Goal: Task Accomplishment & Management: Complete application form

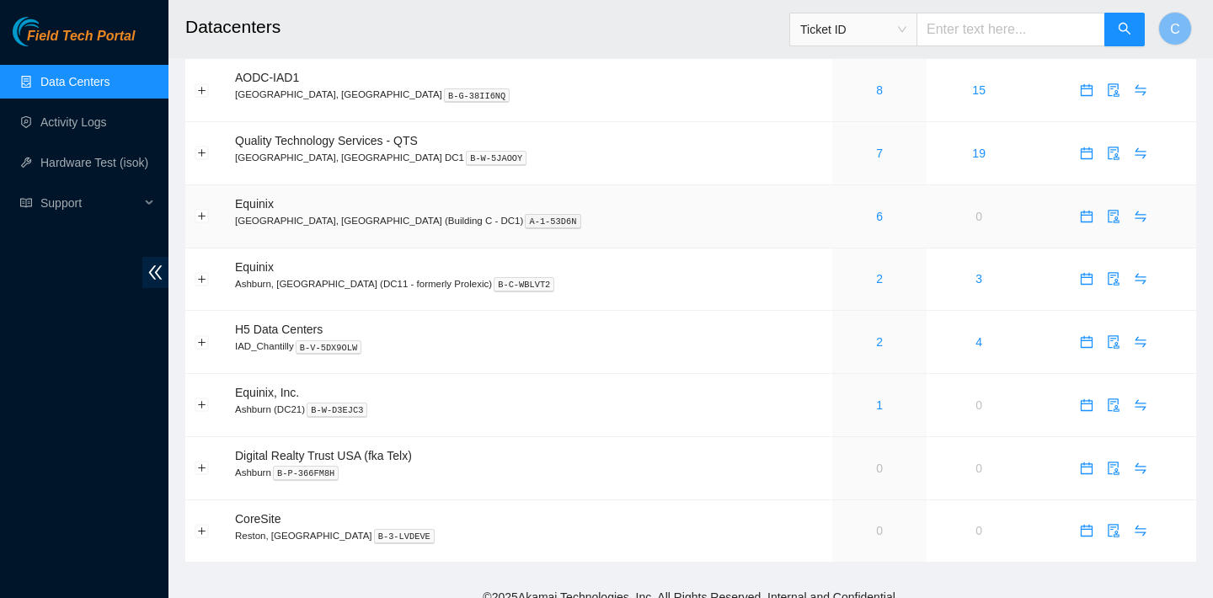
scroll to position [259, 0]
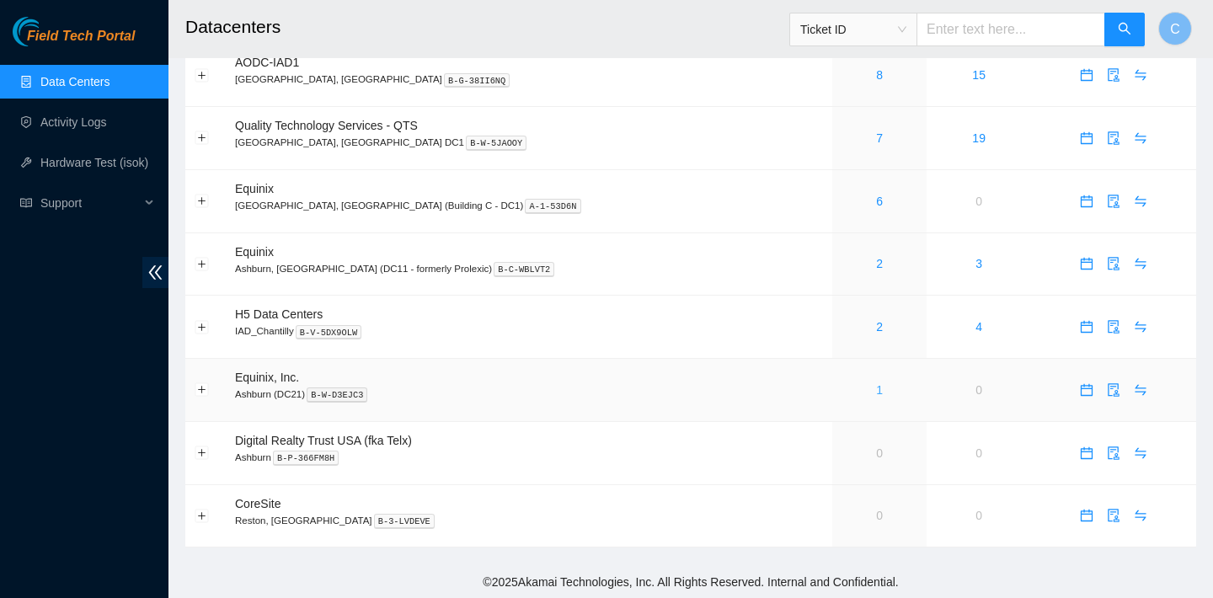
click at [876, 387] on link "1" at bounding box center [879, 389] width 7 height 13
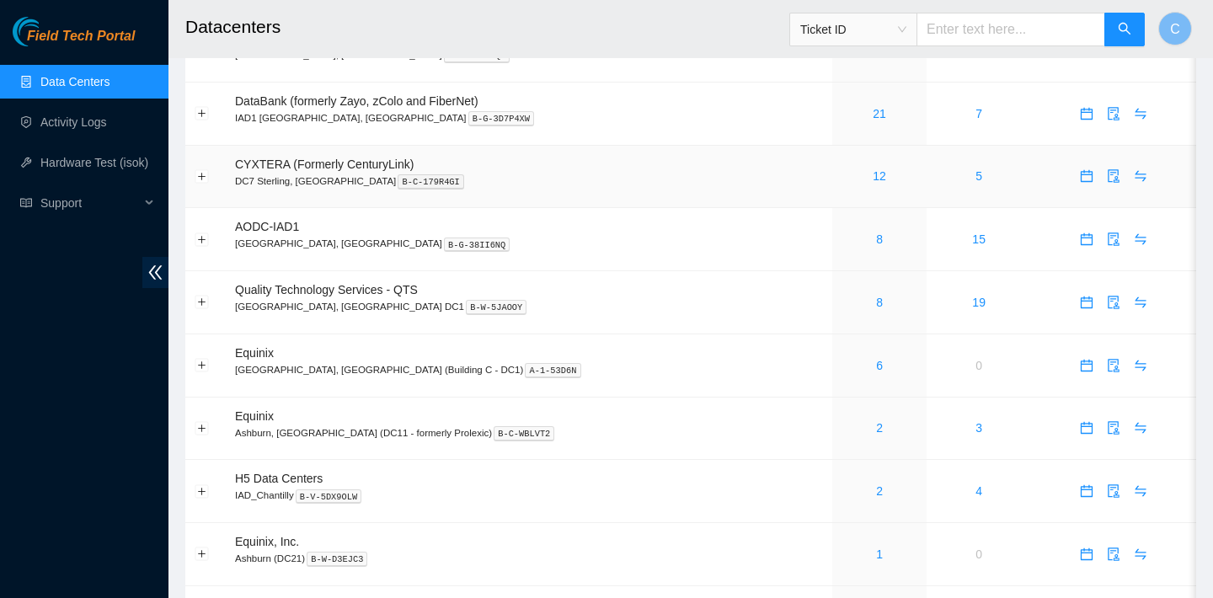
scroll to position [259, 0]
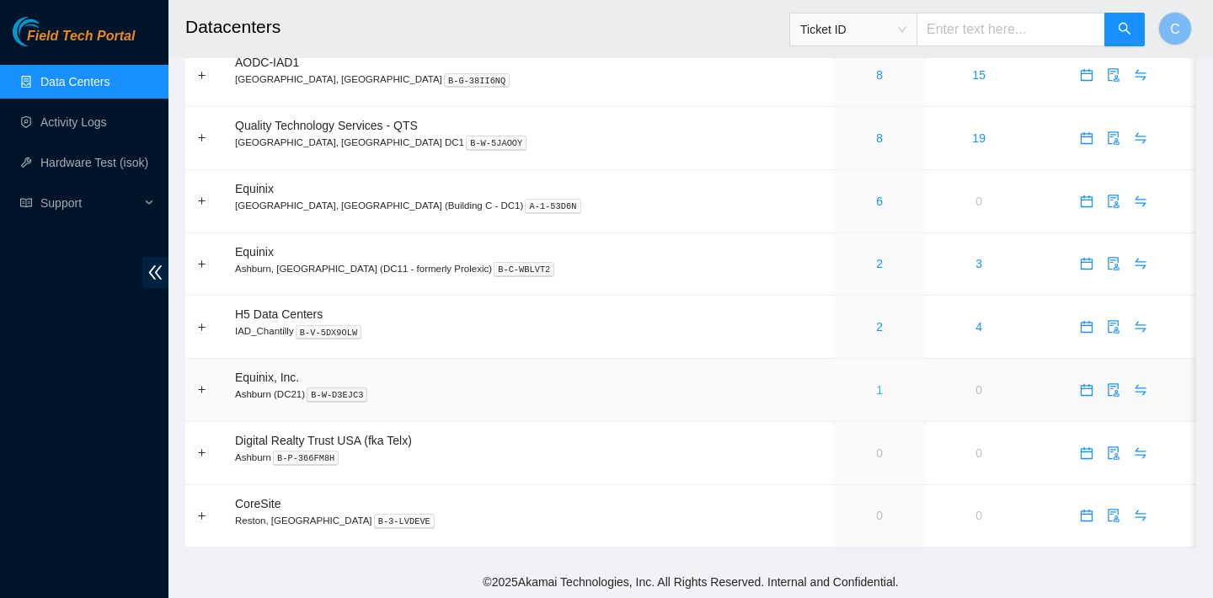
click at [876, 386] on link "1" at bounding box center [879, 389] width 7 height 13
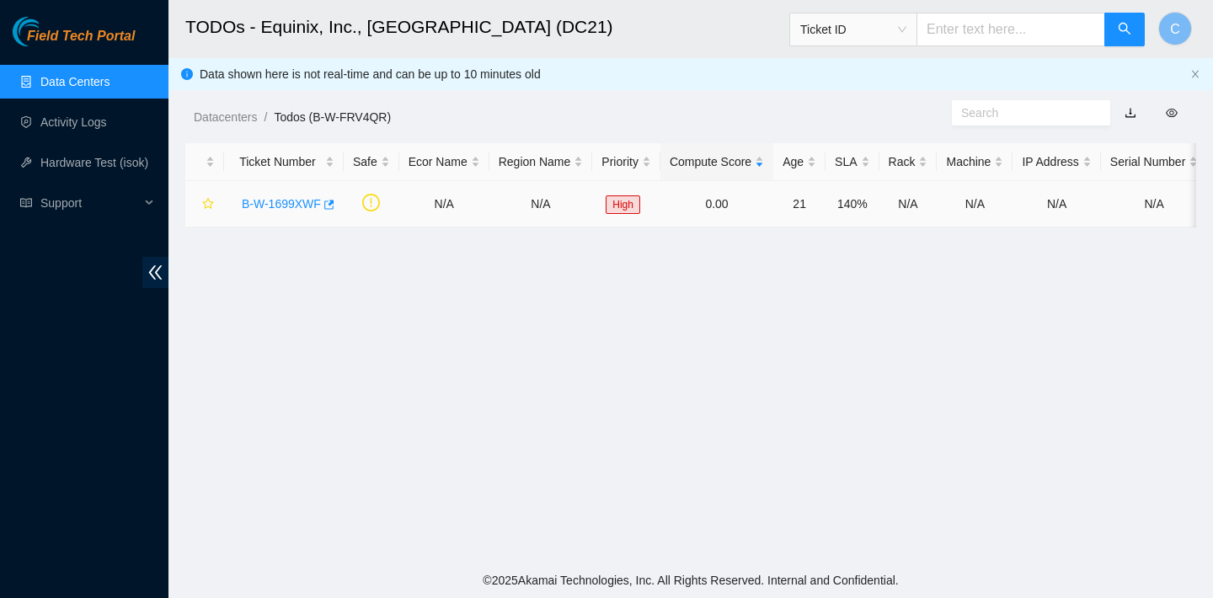
click at [294, 200] on link "B-W-1699XWF" at bounding box center [281, 203] width 79 height 13
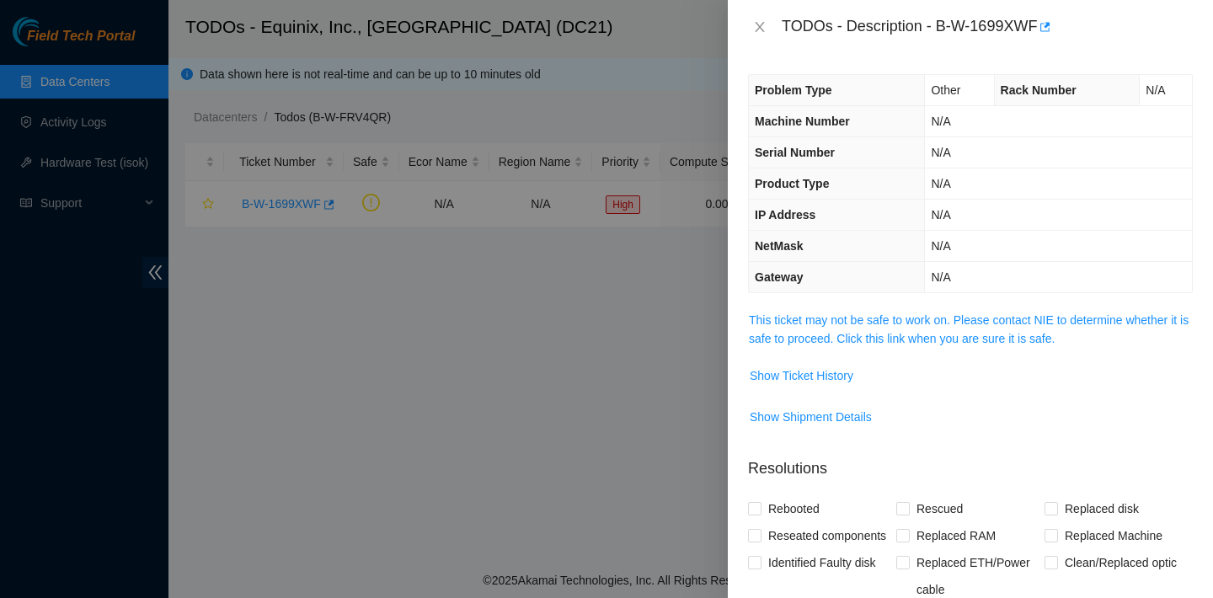
click at [905, 217] on th "IP Address" at bounding box center [837, 215] width 176 height 31
click at [760, 18] on div "TODOs - Description - B-W-1699XWF" at bounding box center [970, 26] width 445 height 27
click at [753, 19] on div "TODOs - Description - B-W-1699XWF" at bounding box center [970, 26] width 445 height 27
click at [760, 26] on icon "close" at bounding box center [759, 27] width 9 height 10
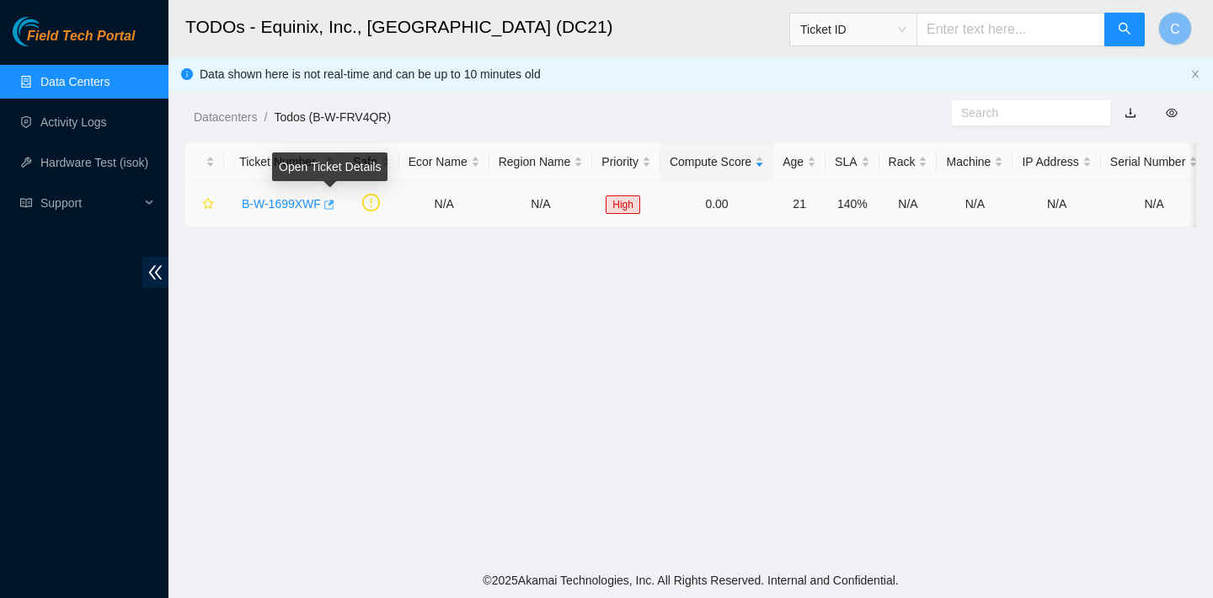
click at [334, 202] on icon "button" at bounding box center [329, 204] width 10 height 9
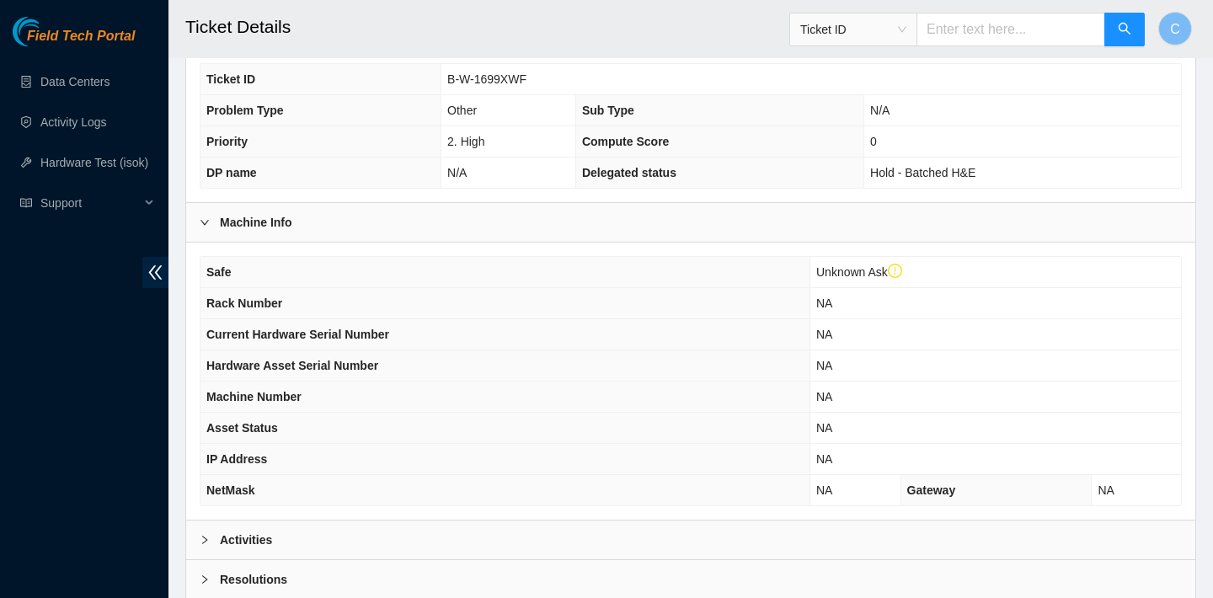
scroll to position [286, 0]
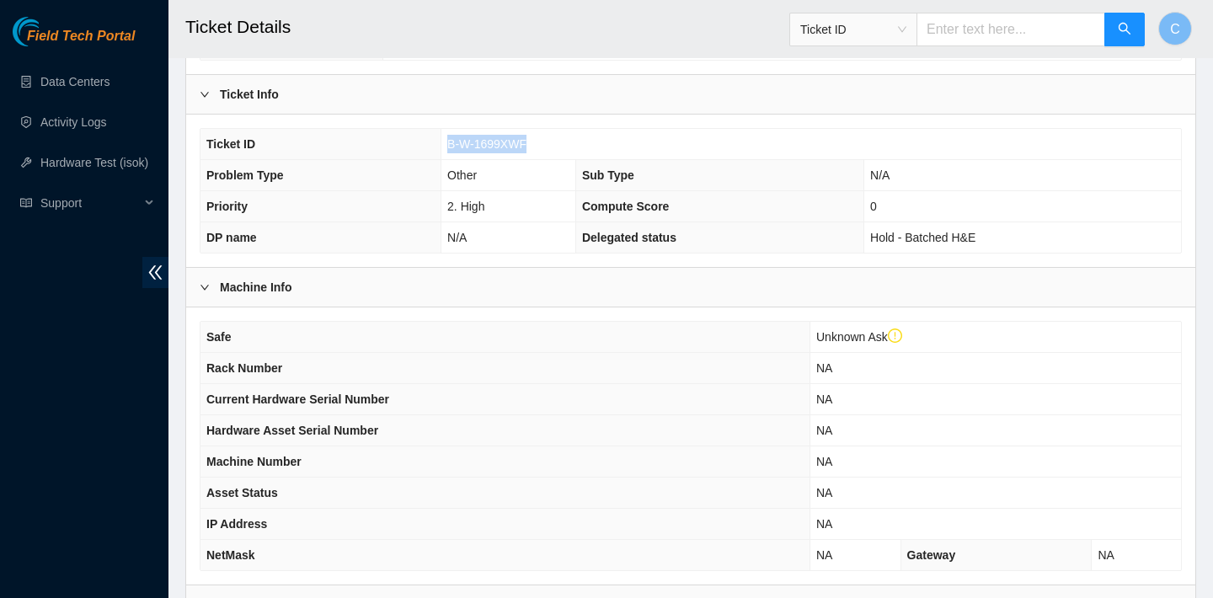
drag, startPoint x: 536, startPoint y: 165, endPoint x: 447, endPoint y: 162, distance: 89.3
click at [447, 160] on td "B-W-1699XWF" at bounding box center [810, 144] width 739 height 31
copy span "B-W-1699XWF"
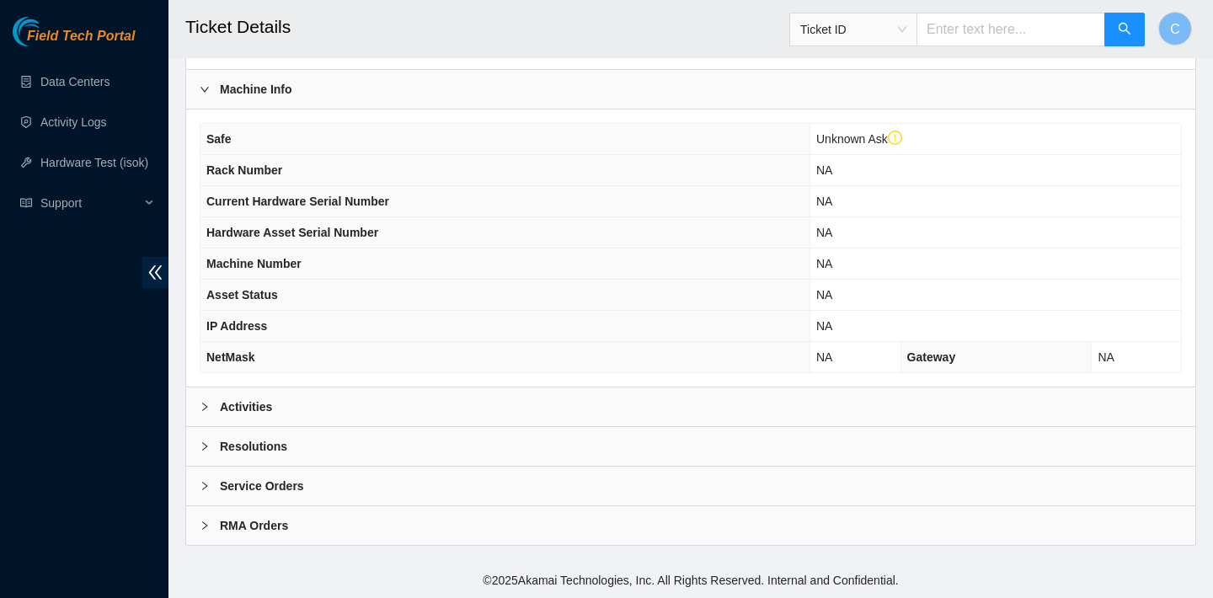
click at [444, 395] on div "Activities" at bounding box center [690, 406] width 1009 height 39
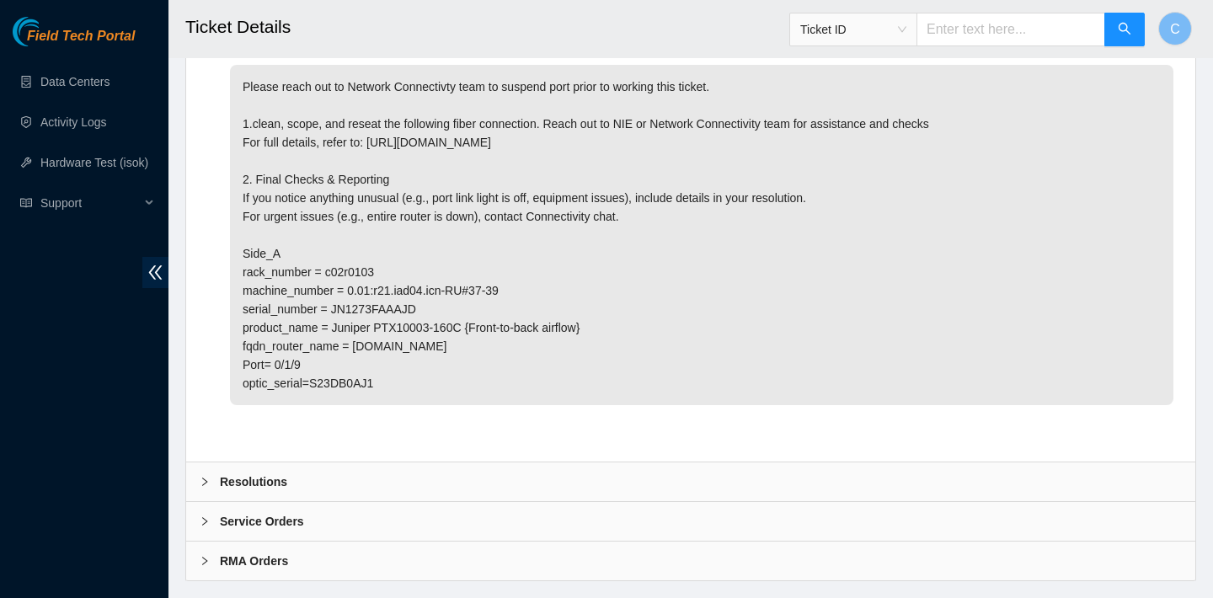
scroll to position [947, 0]
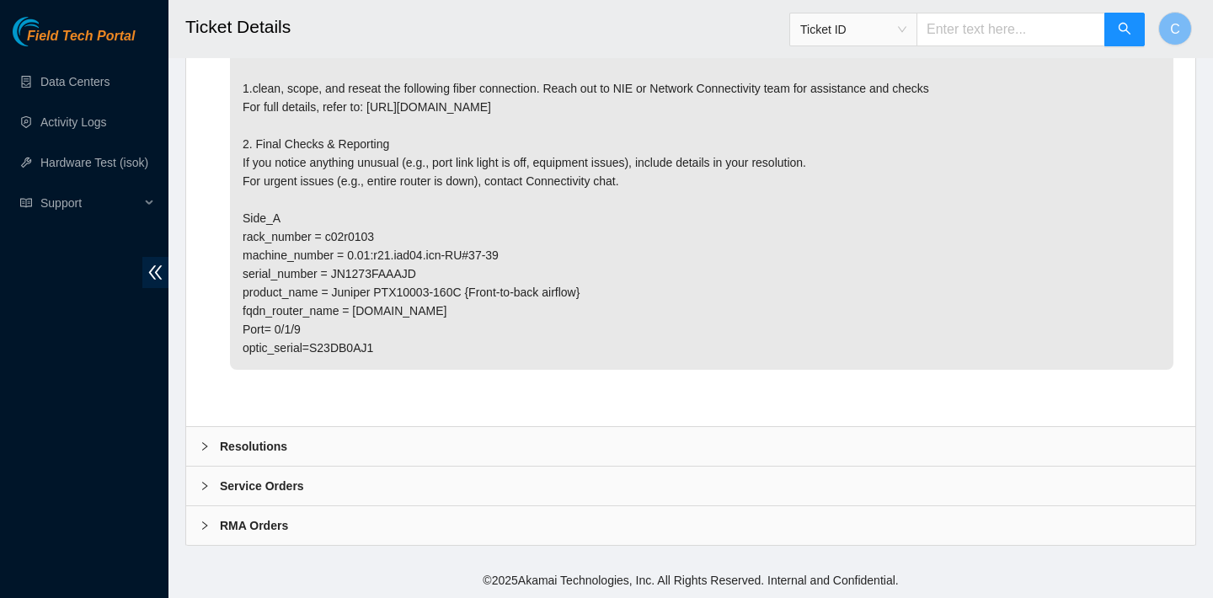
click at [625, 440] on div "Resolutions" at bounding box center [690, 446] width 1009 height 39
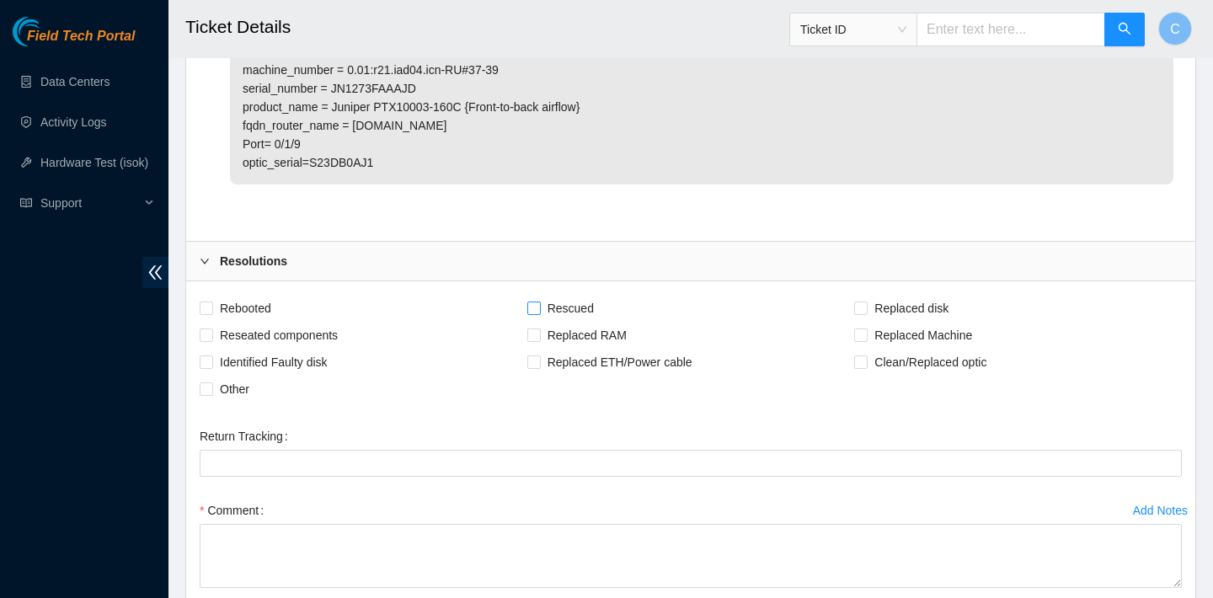
scroll to position [1173, 0]
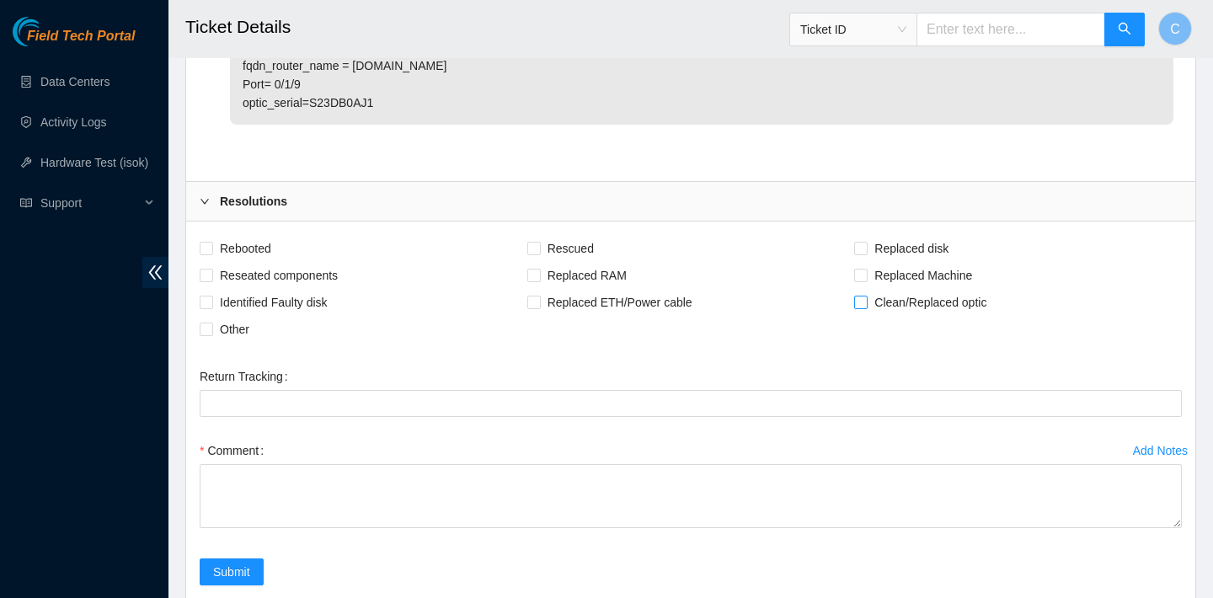
click at [855, 307] on input "Clean/Replaced optic" at bounding box center [860, 302] width 12 height 12
checkbox input "true"
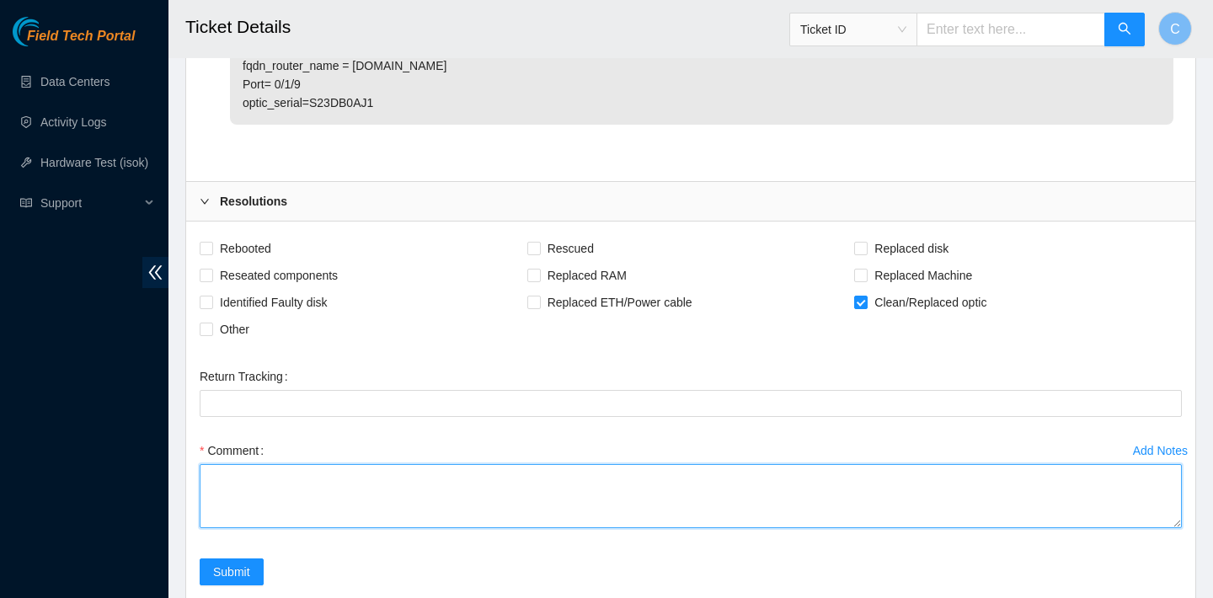
click at [575, 528] on textarea "Comment" at bounding box center [691, 496] width 982 height 64
click at [257, 515] on textarea "verified machine, rack, port number cleaned,scoped, and reseated fiber" at bounding box center [691, 496] width 982 height 64
click at [414, 514] on textarea "verified machine, rack, port number cleaned, scoped, and reseated fiber" at bounding box center [691, 496] width 982 height 64
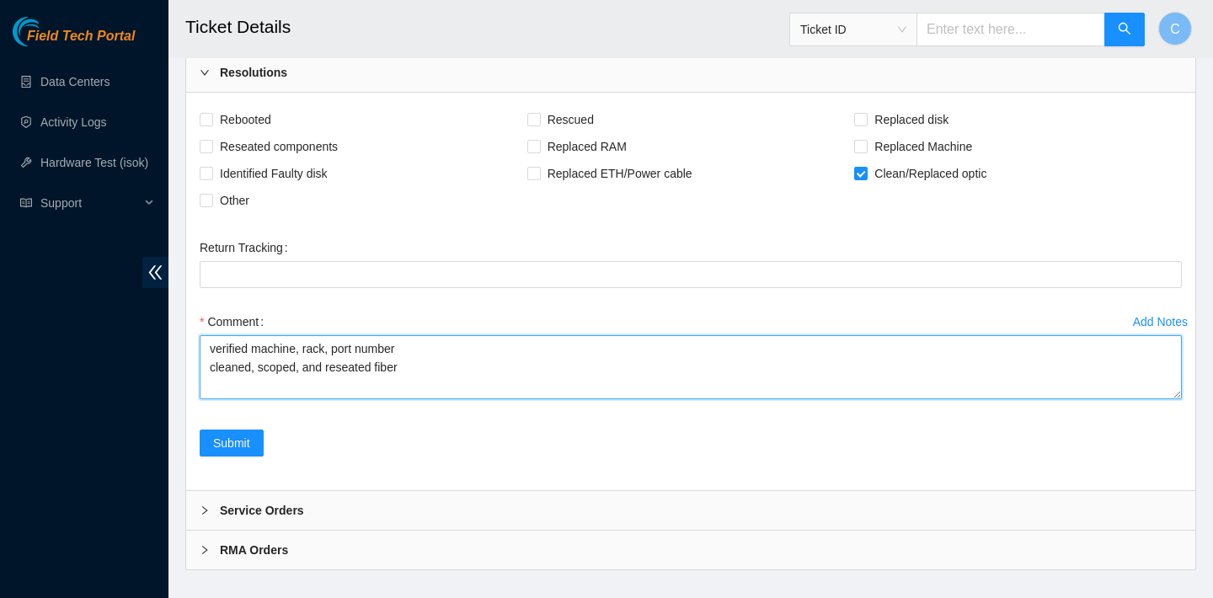
scroll to position [1305, 0]
click at [416, 366] on textarea "verified machine, rack, port number cleaned, scoped, and reseated fiber" at bounding box center [691, 365] width 982 height 64
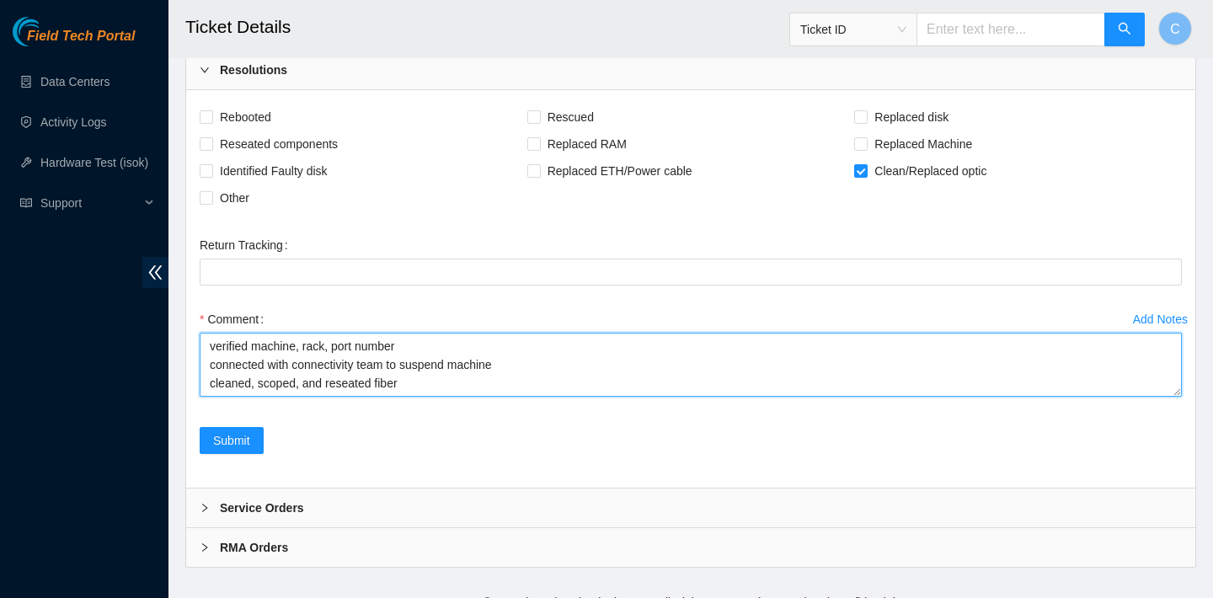
scroll to position [37, 0]
click at [499, 383] on textarea "verified machine, rack, port number connected with connectivity team to suspend…" at bounding box center [691, 365] width 982 height 64
click at [774, 397] on textarea "verified machine, rack, port number connected with connectivity team to suspend…" at bounding box center [691, 365] width 982 height 64
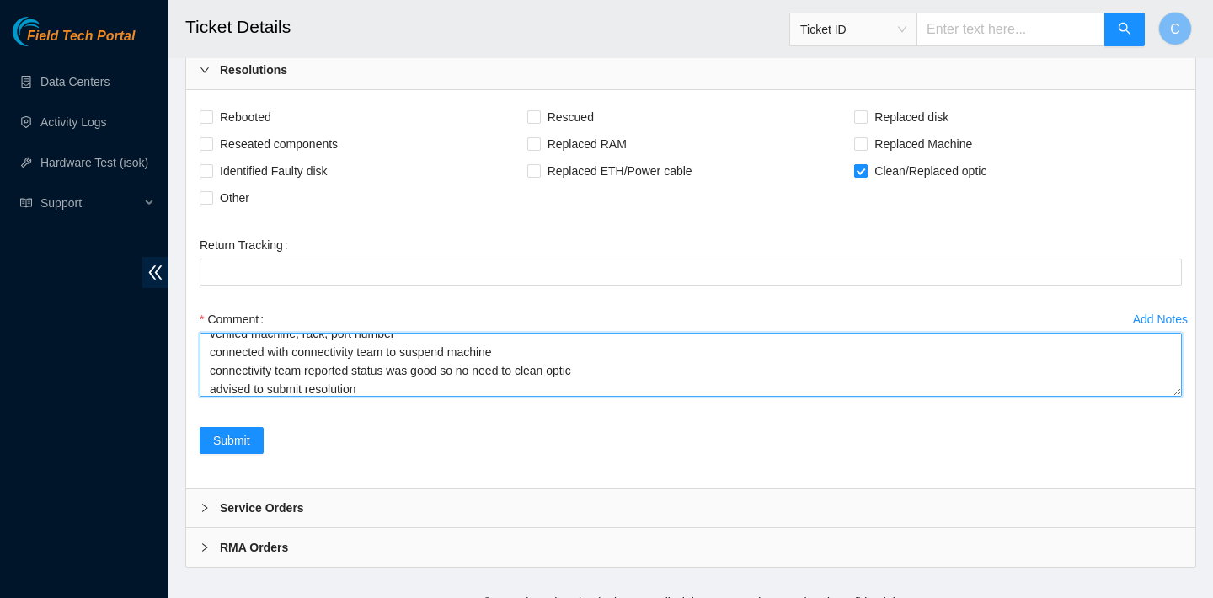
type textarea "verified machine, rack, port number connected with connectivity team to suspend…"
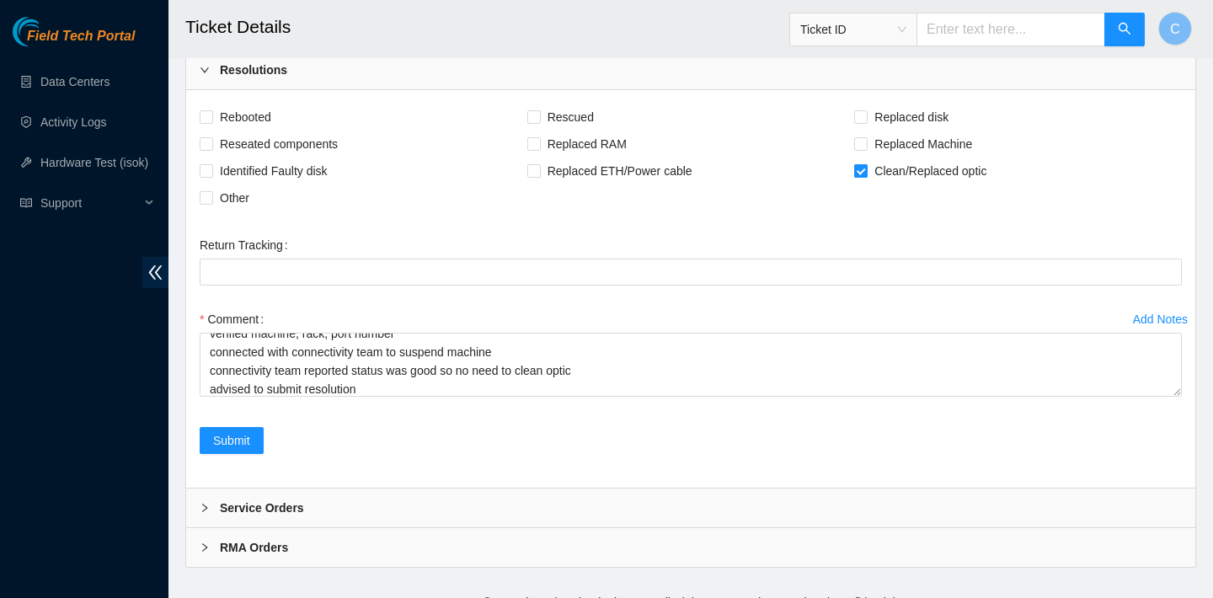
click at [859, 176] on input "Clean/Replaced optic" at bounding box center [860, 170] width 12 height 12
checkbox input "false"
click at [211, 203] on input "Other" at bounding box center [206, 197] width 12 height 12
checkbox input "true"
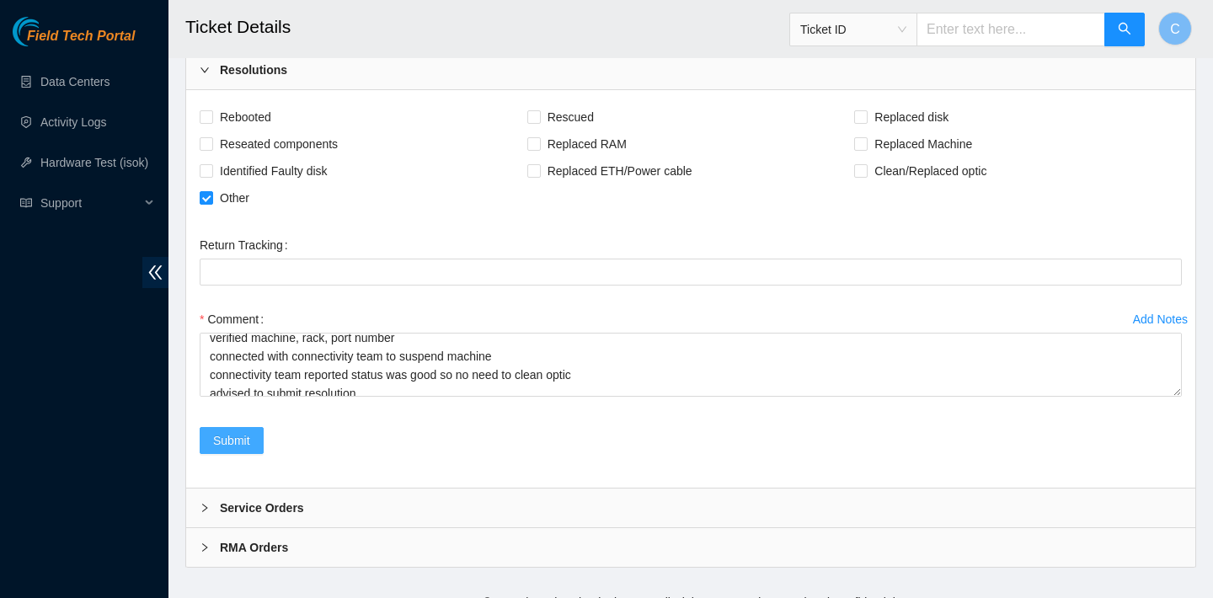
click at [236, 450] on span "Submit" at bounding box center [231, 440] width 37 height 19
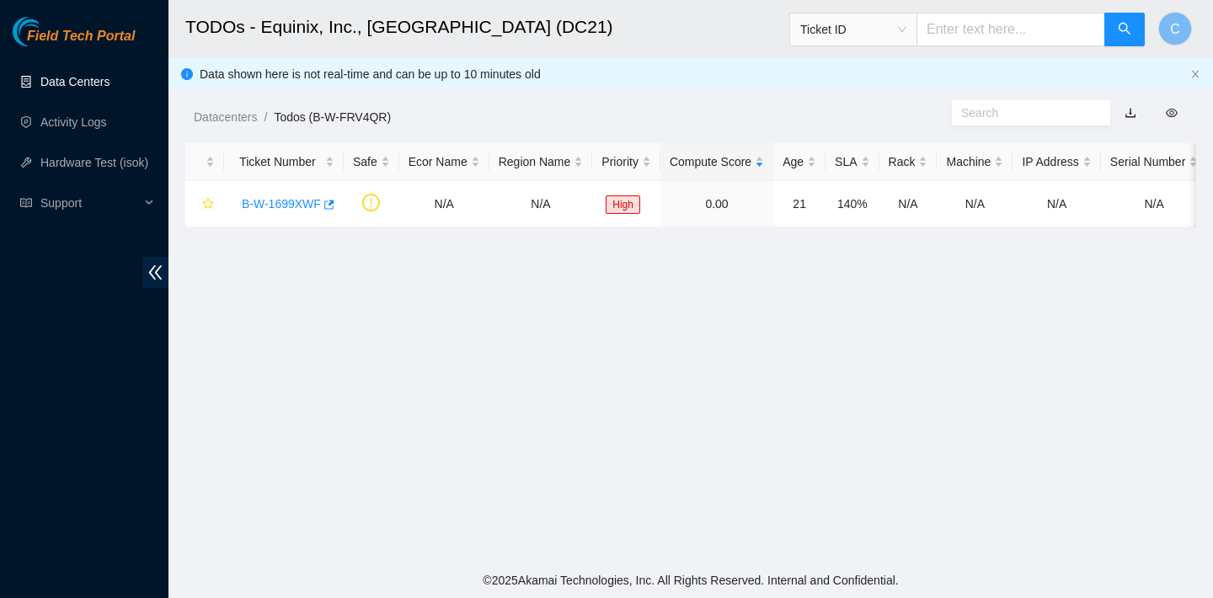
click at [93, 88] on link "Data Centers" at bounding box center [74, 81] width 69 height 13
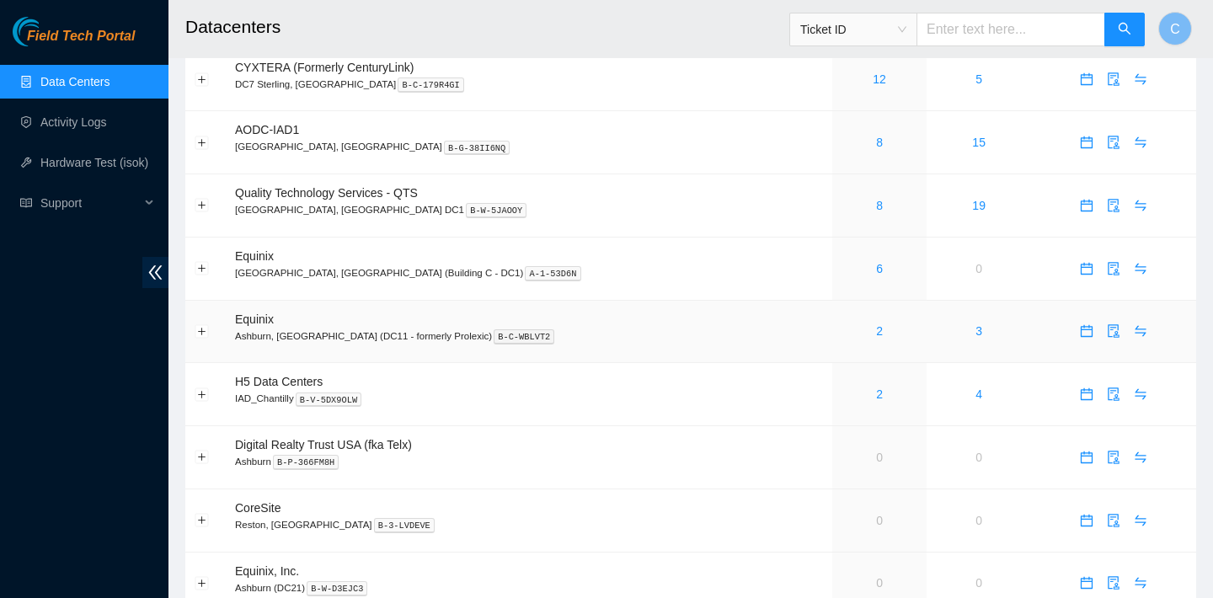
scroll to position [192, 0]
click at [876, 328] on link "2" at bounding box center [879, 329] width 7 height 13
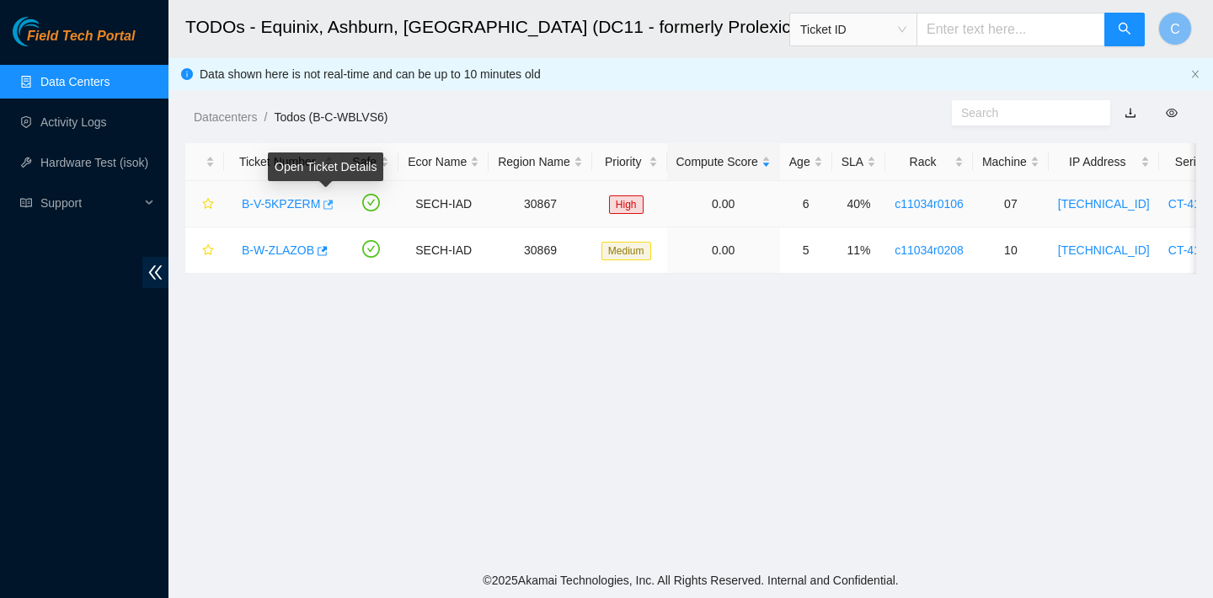
click at [330, 200] on icon "button" at bounding box center [328, 204] width 10 height 9
click at [328, 249] on button "button" at bounding box center [320, 250] width 13 height 27
click at [109, 86] on link "Data Centers" at bounding box center [74, 81] width 69 height 13
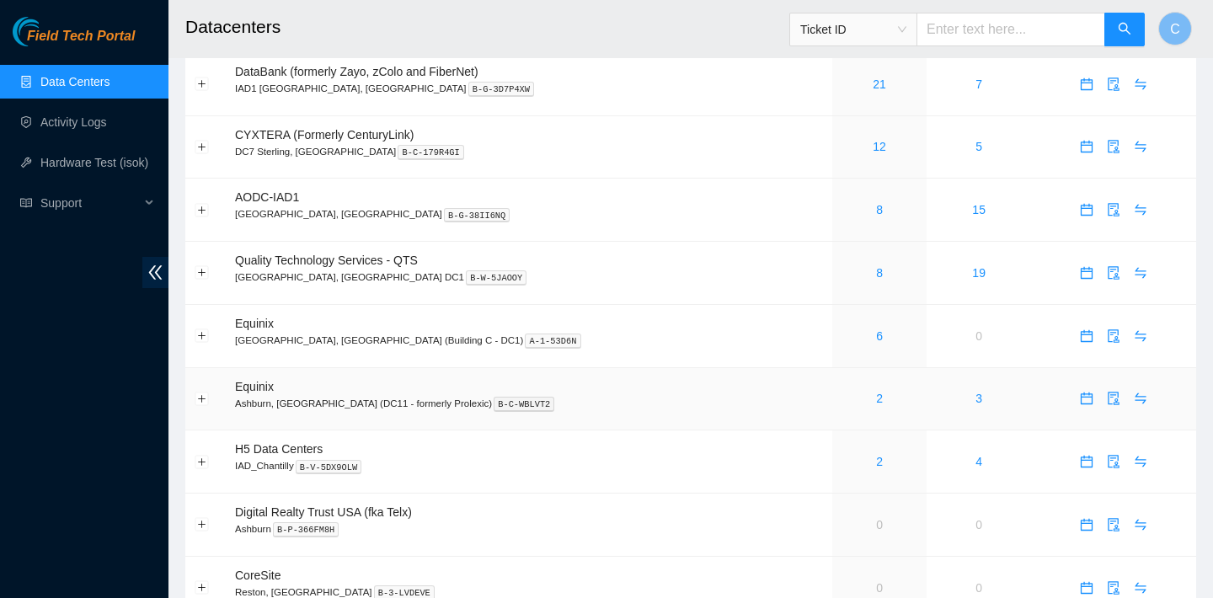
scroll to position [139, 0]
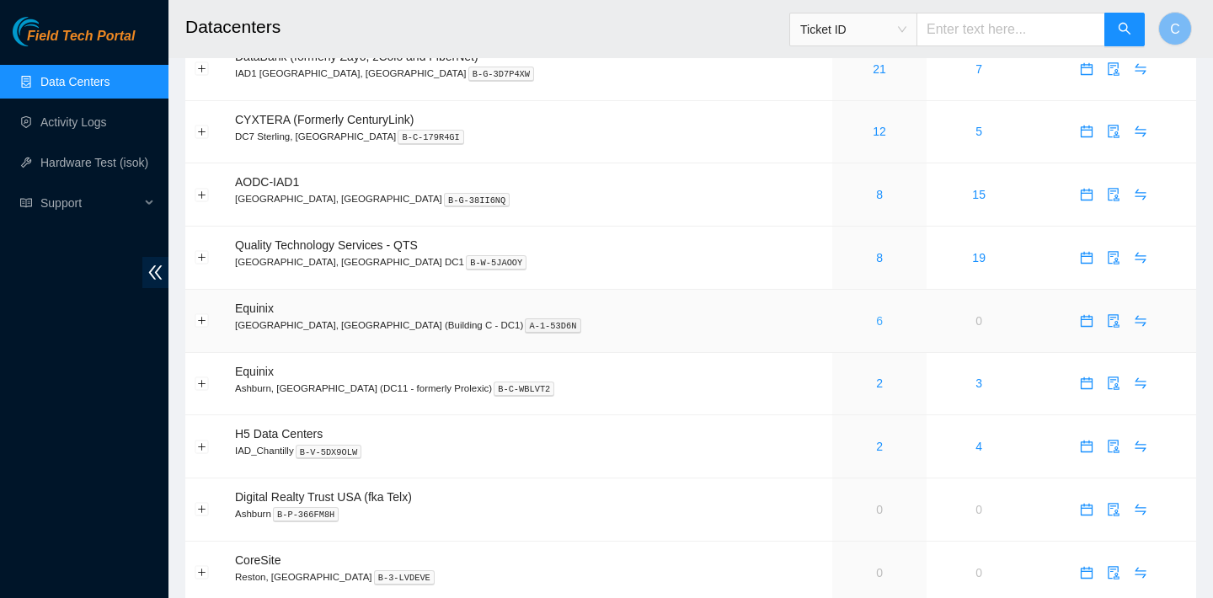
click at [876, 322] on link "6" at bounding box center [879, 320] width 7 height 13
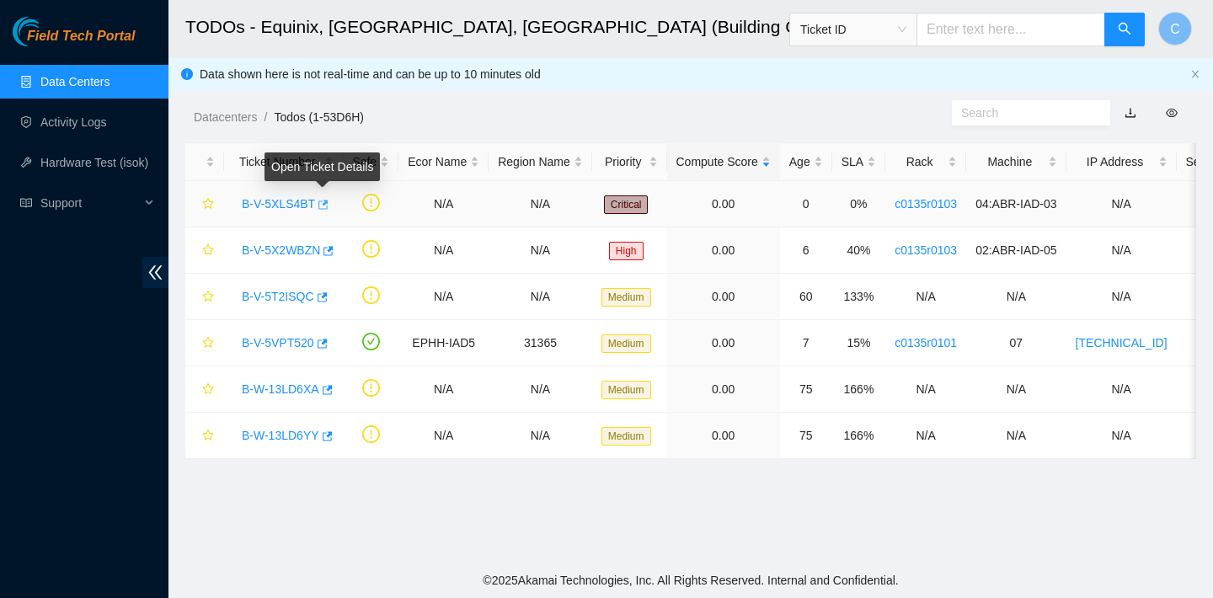
click at [328, 208] on icon "button" at bounding box center [323, 204] width 10 height 9
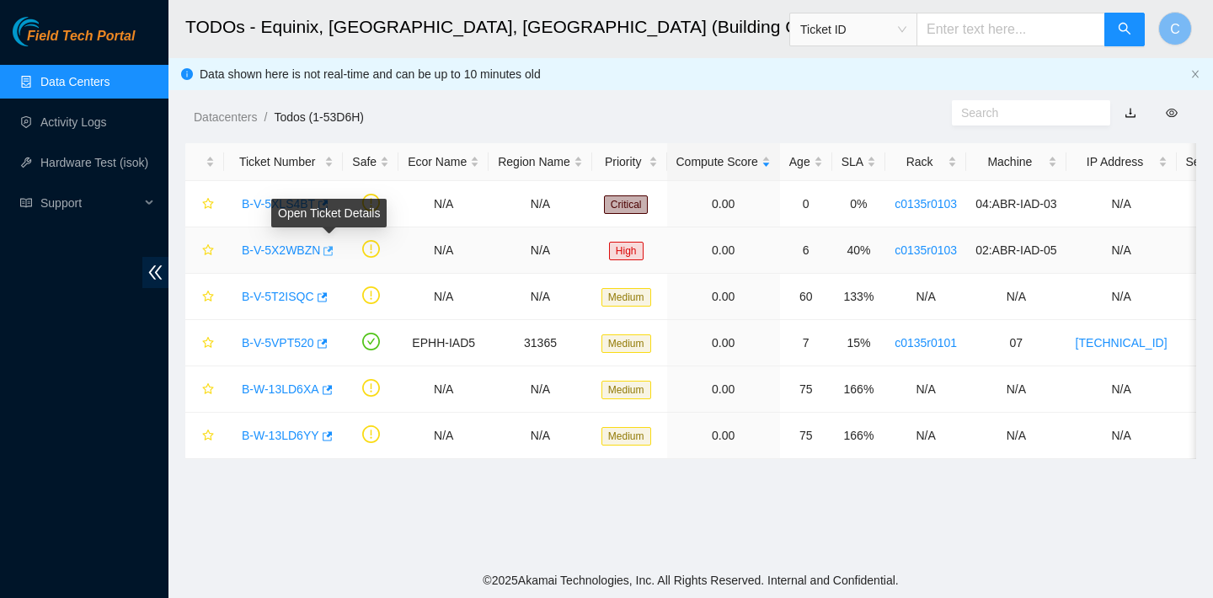
click at [329, 253] on icon "button" at bounding box center [327, 251] width 12 height 12
click at [326, 293] on icon "button" at bounding box center [323, 296] width 10 height 9
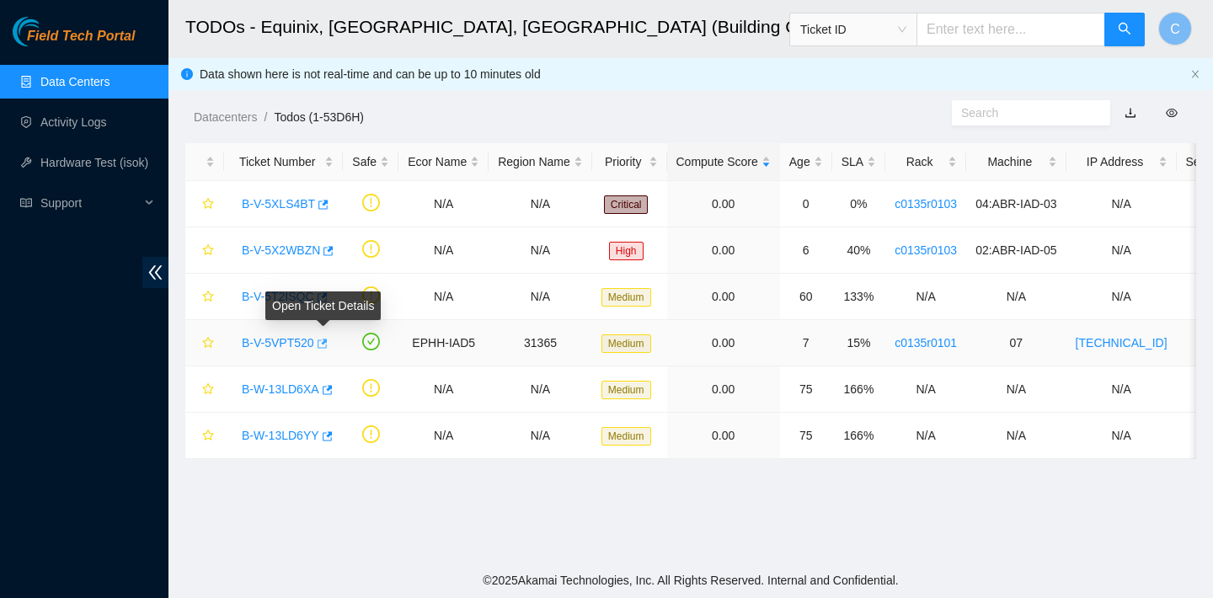
click at [327, 343] on icon "button" at bounding box center [321, 344] width 12 height 12
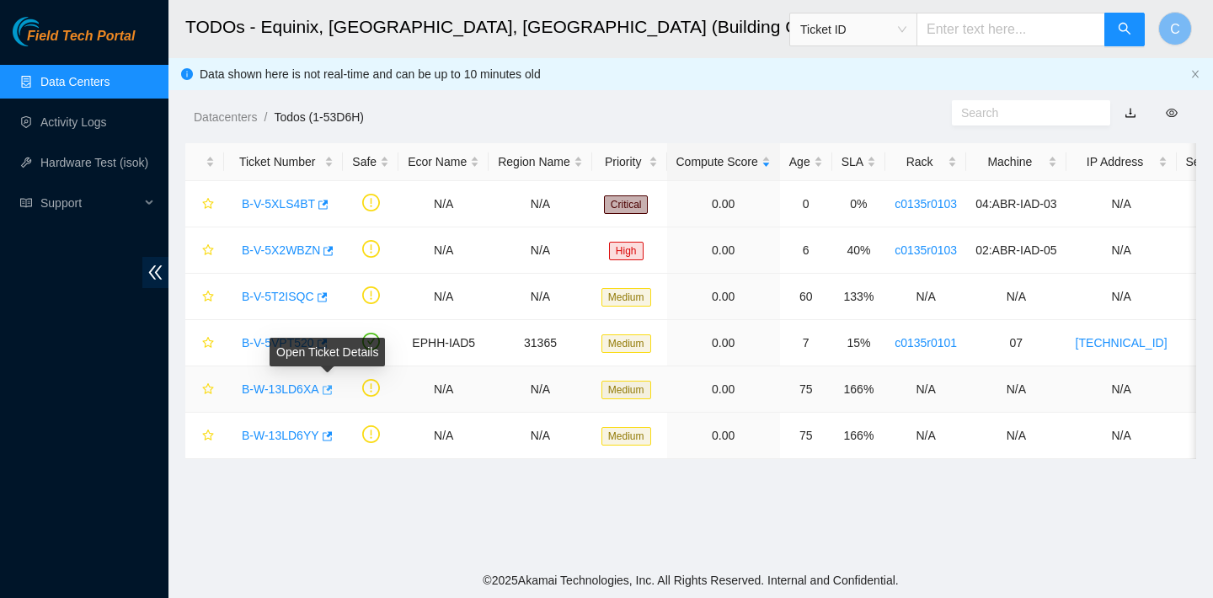
click at [328, 385] on icon "button" at bounding box center [326, 390] width 12 height 12
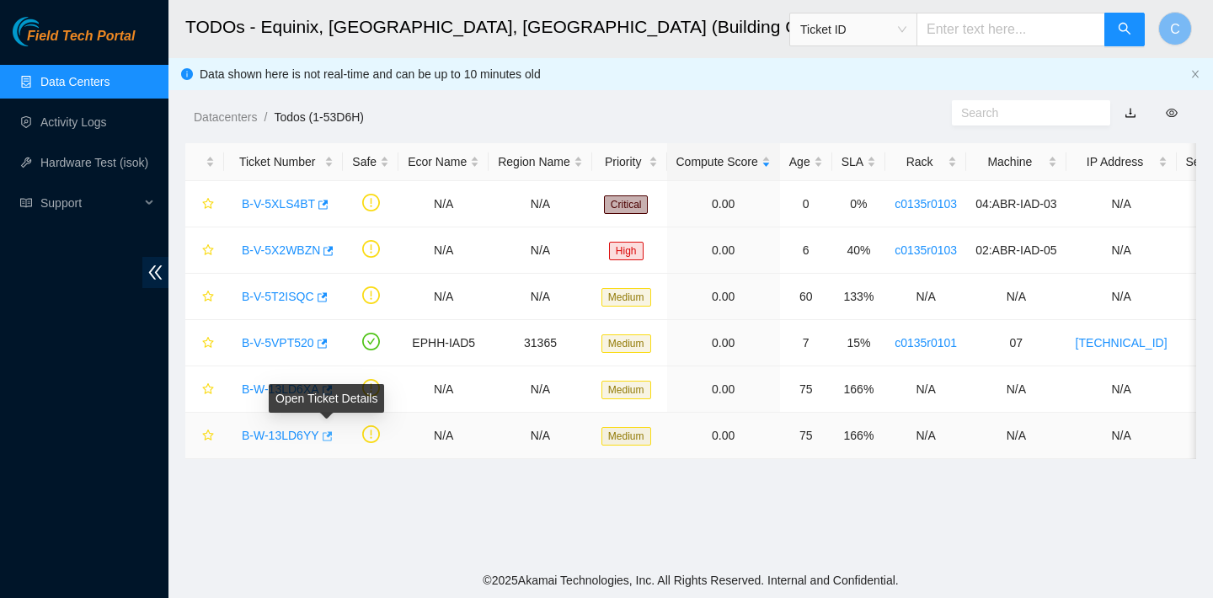
click at [331, 433] on icon "button" at bounding box center [326, 436] width 12 height 12
click at [101, 88] on link "Data Centers" at bounding box center [74, 81] width 69 height 13
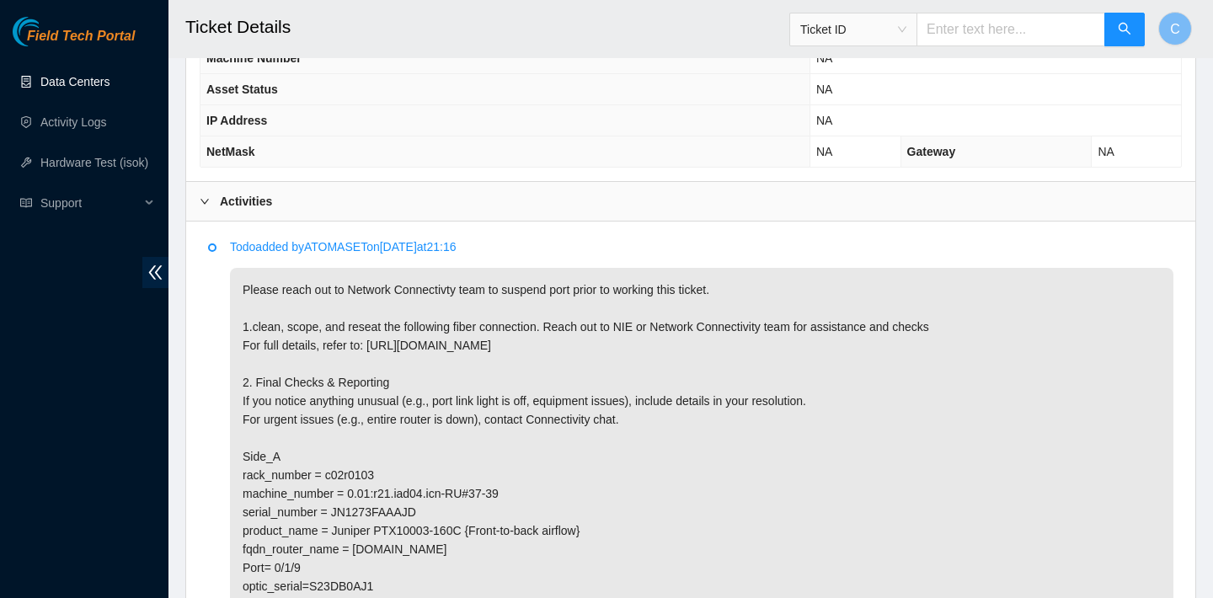
scroll to position [132, 0]
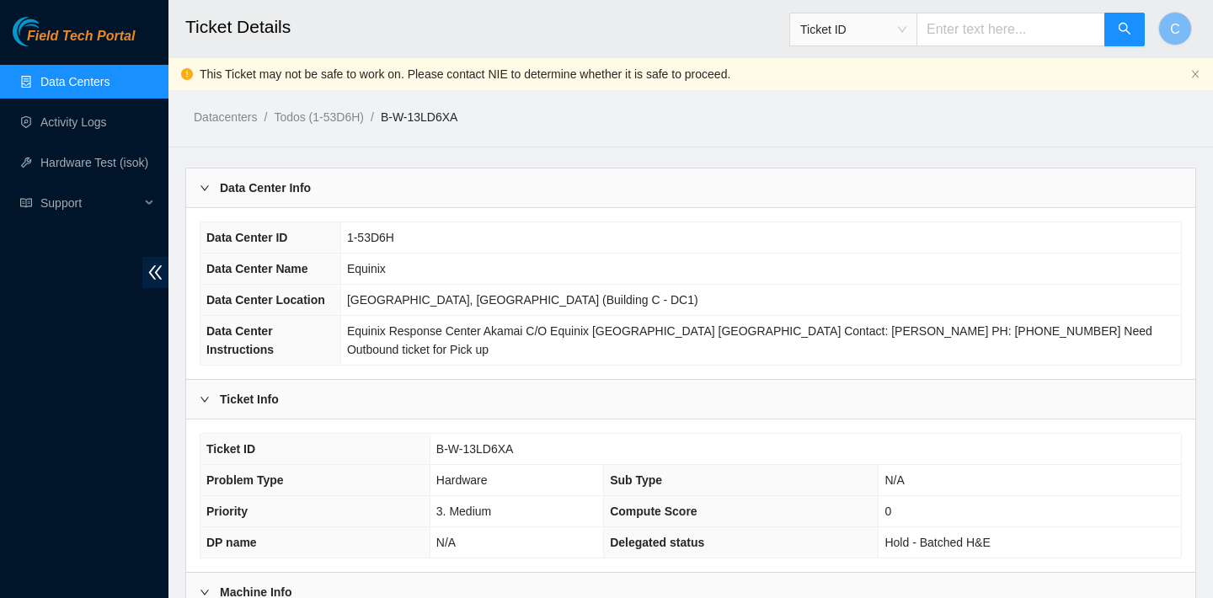
scroll to position [841, 0]
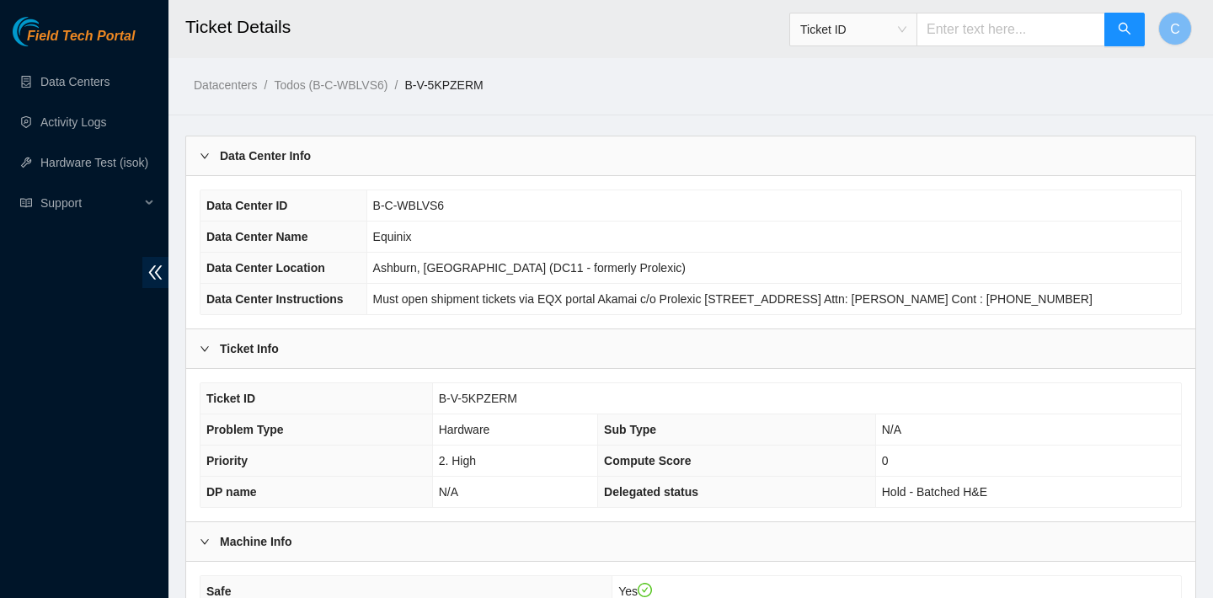
scroll to position [452, 0]
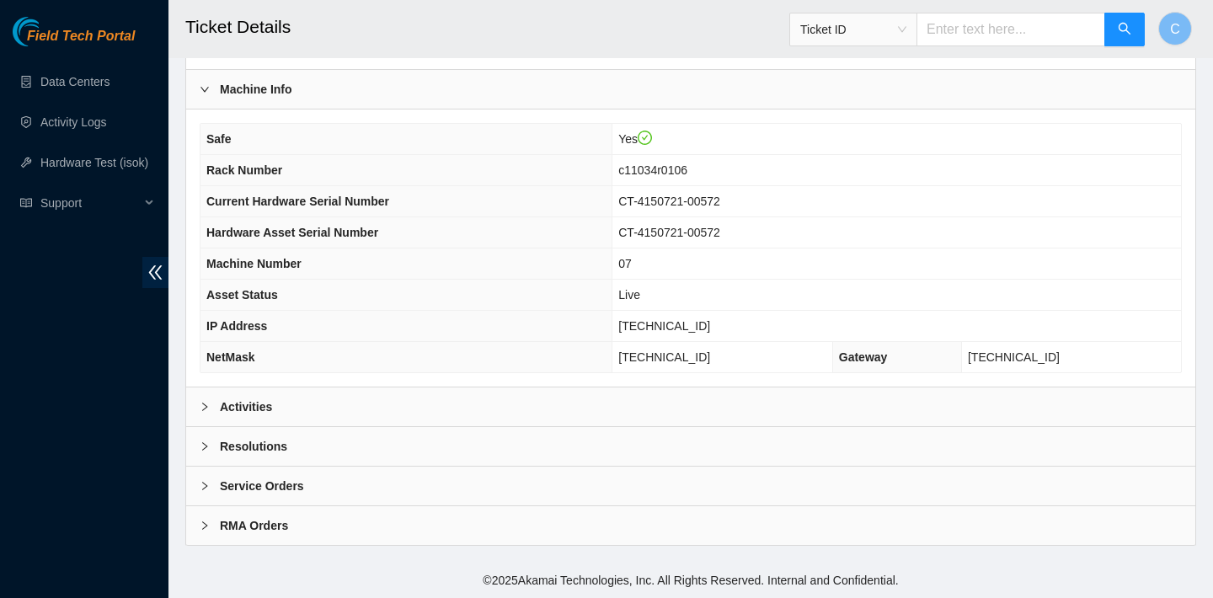
click at [762, 408] on div "Activities" at bounding box center [690, 406] width 1009 height 39
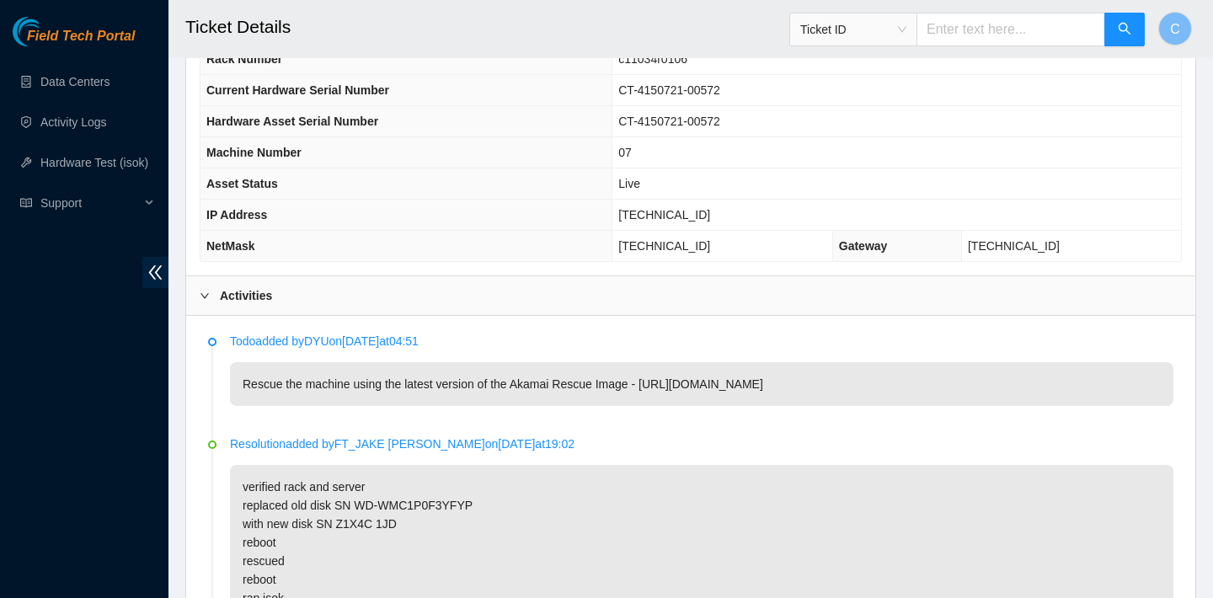
scroll to position [170, 0]
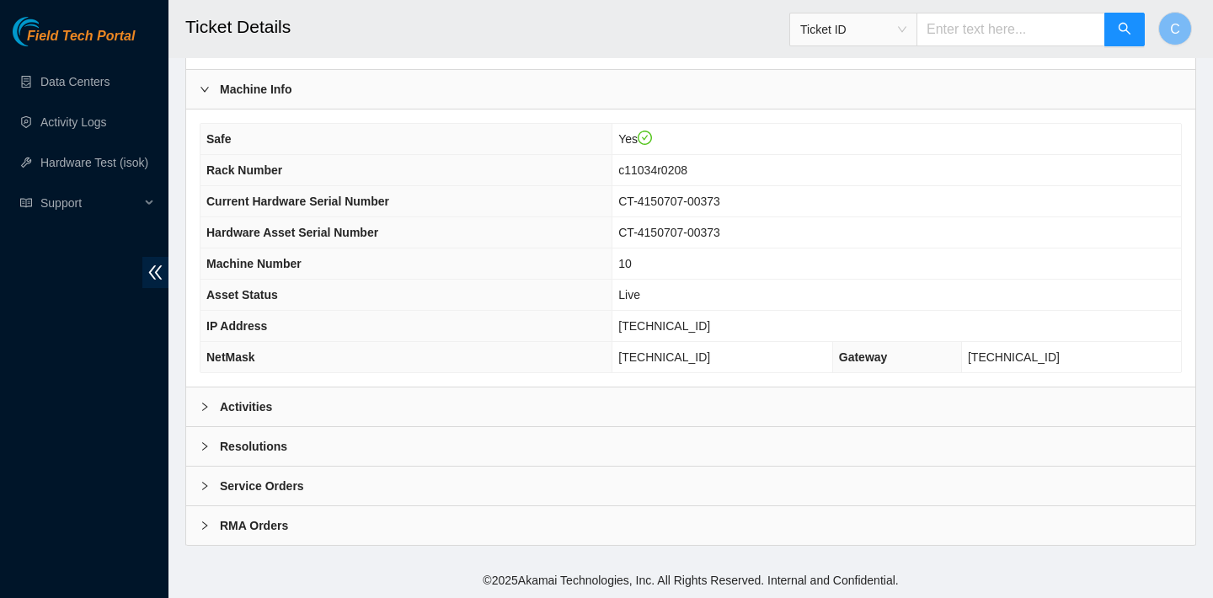
click at [451, 392] on div "Activities" at bounding box center [690, 406] width 1009 height 39
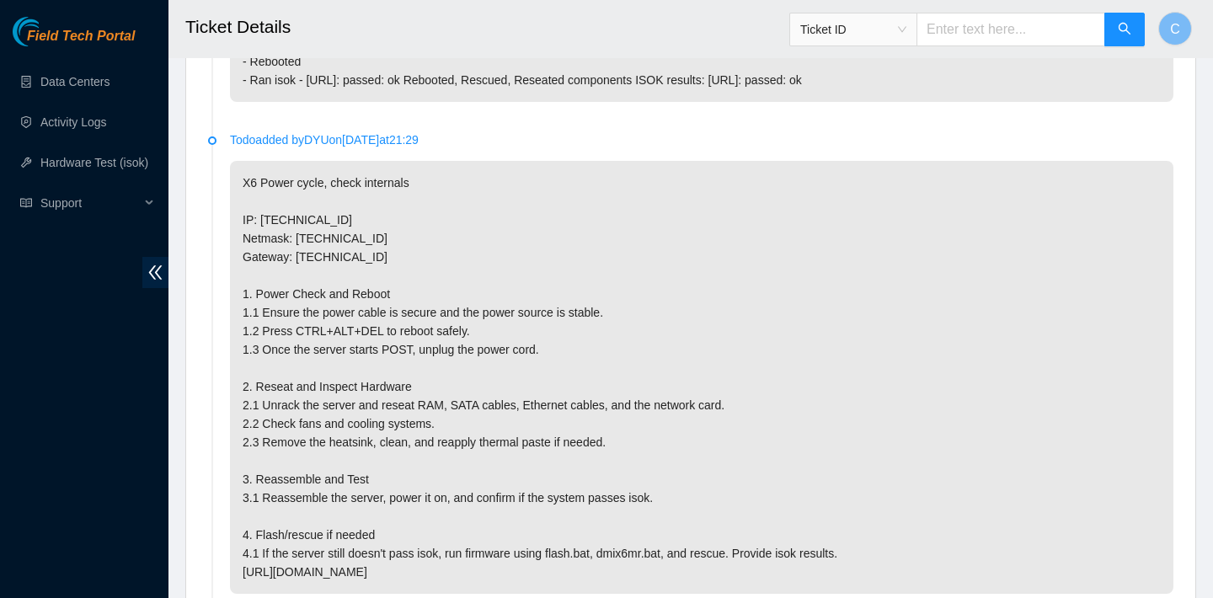
scroll to position [5572, 0]
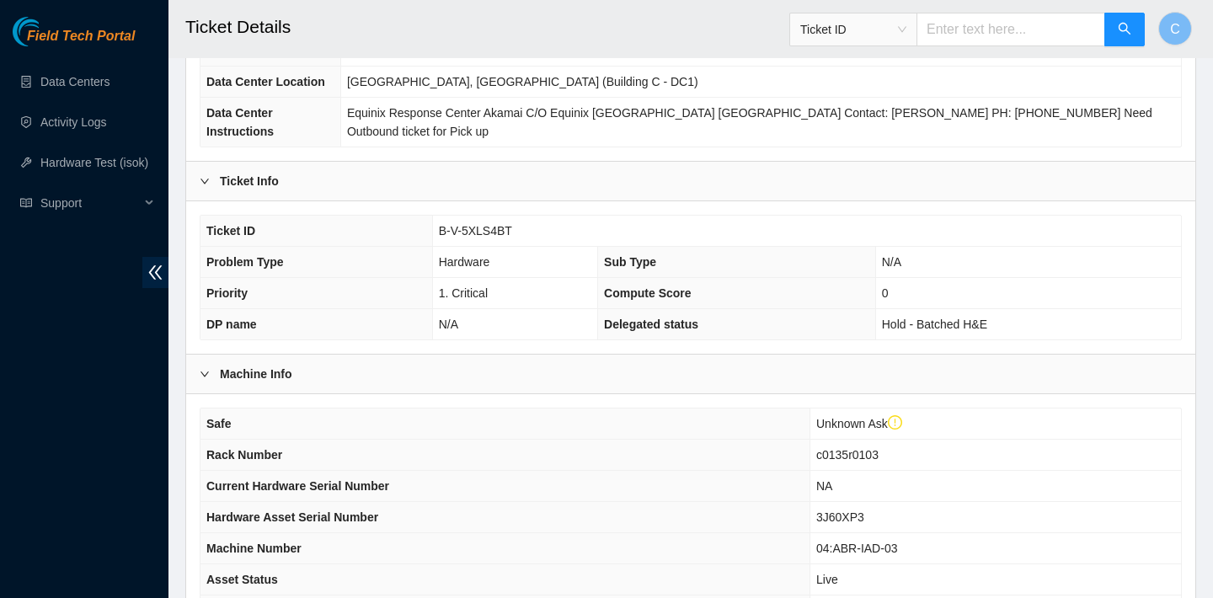
scroll to position [503, 0]
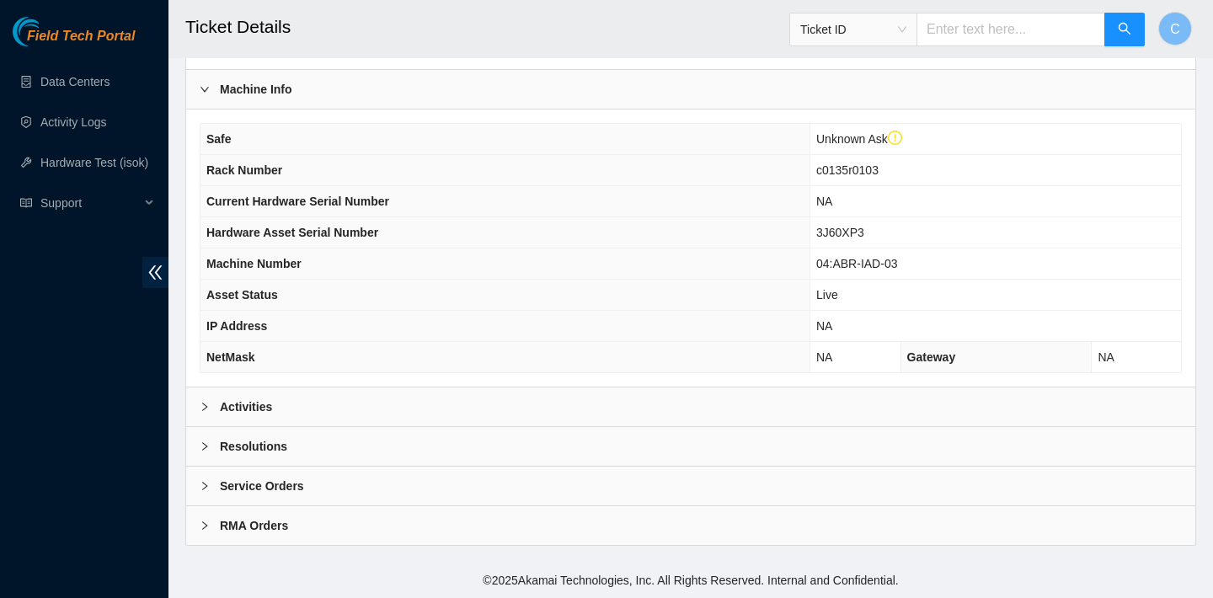
click at [352, 387] on div "Activities" at bounding box center [690, 406] width 1009 height 39
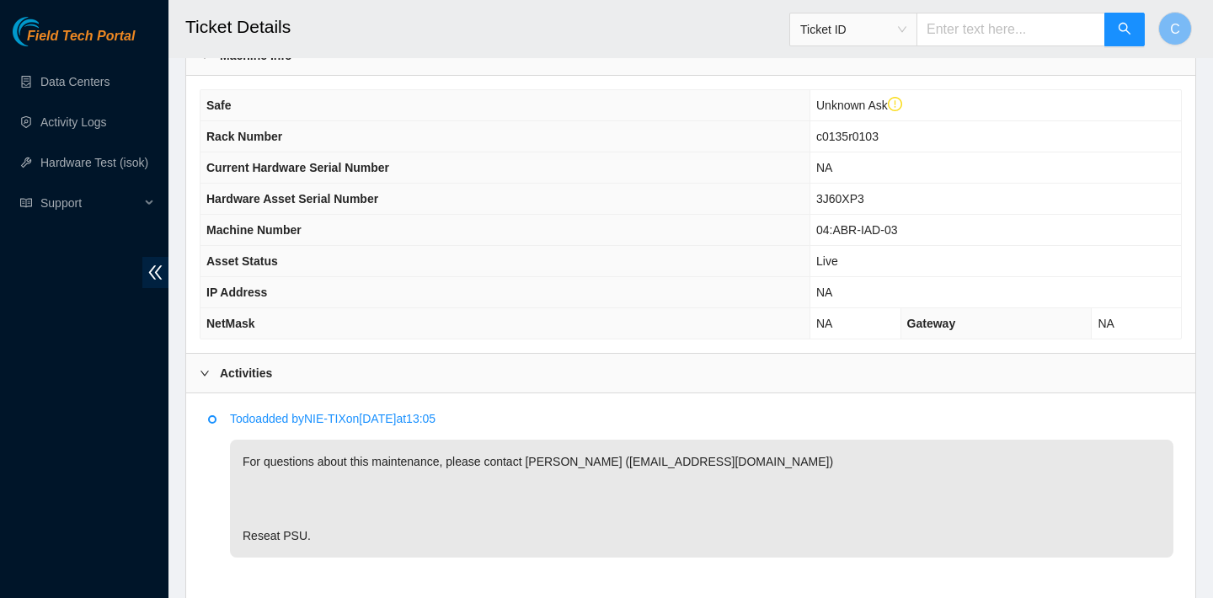
scroll to position [542, 0]
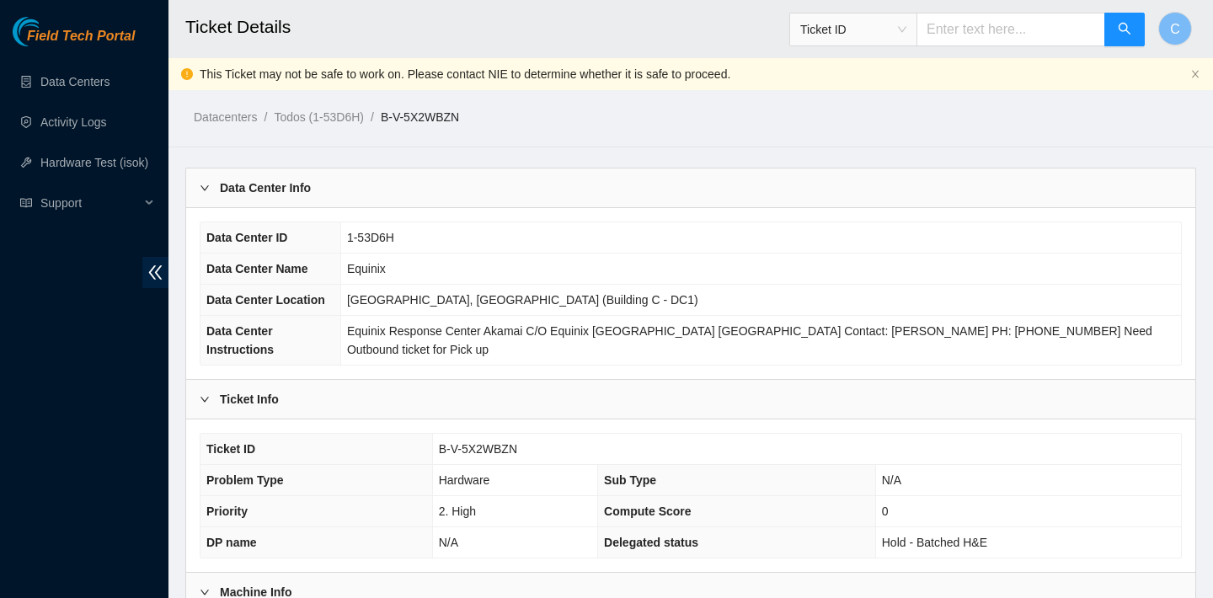
scroll to position [503, 0]
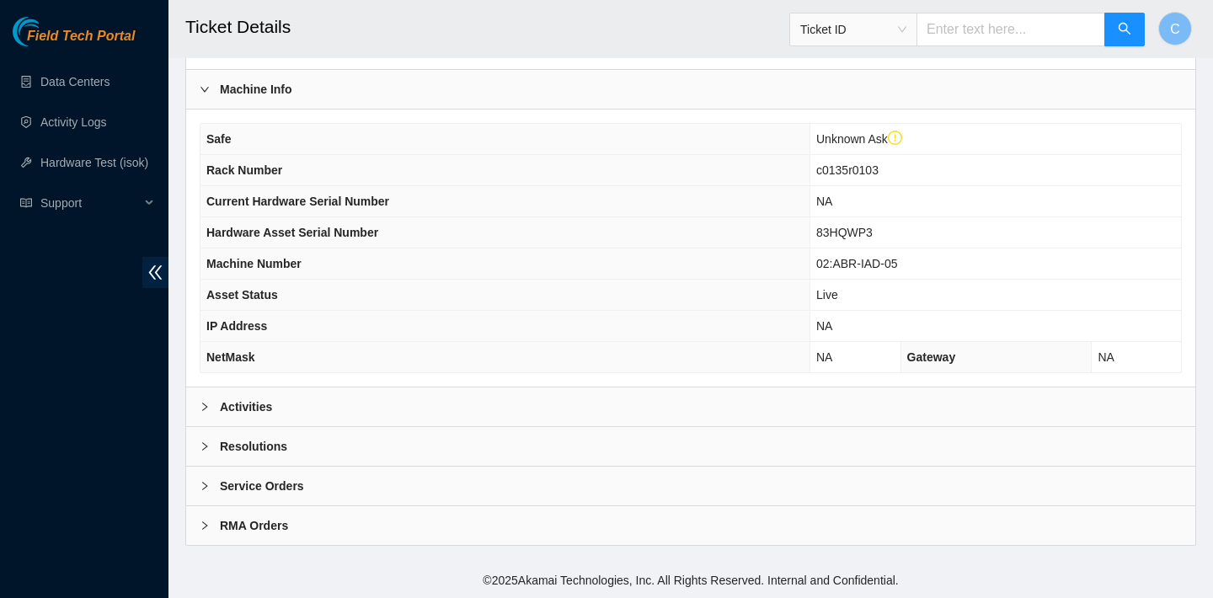
click at [312, 414] on div "Activities" at bounding box center [690, 406] width 1009 height 39
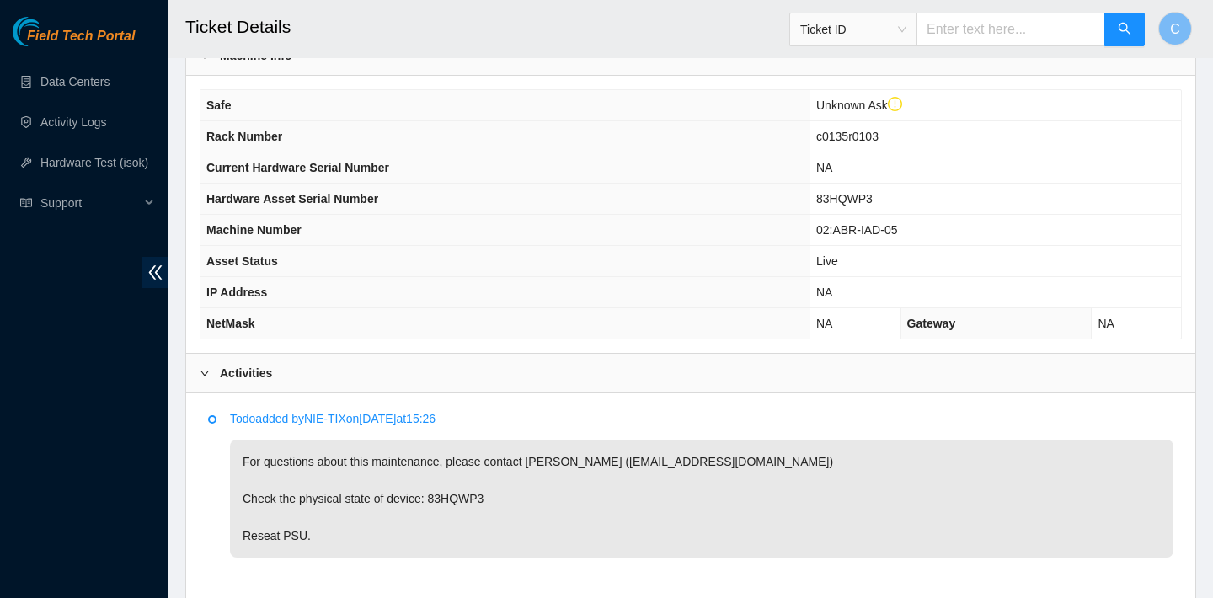
scroll to position [535, 0]
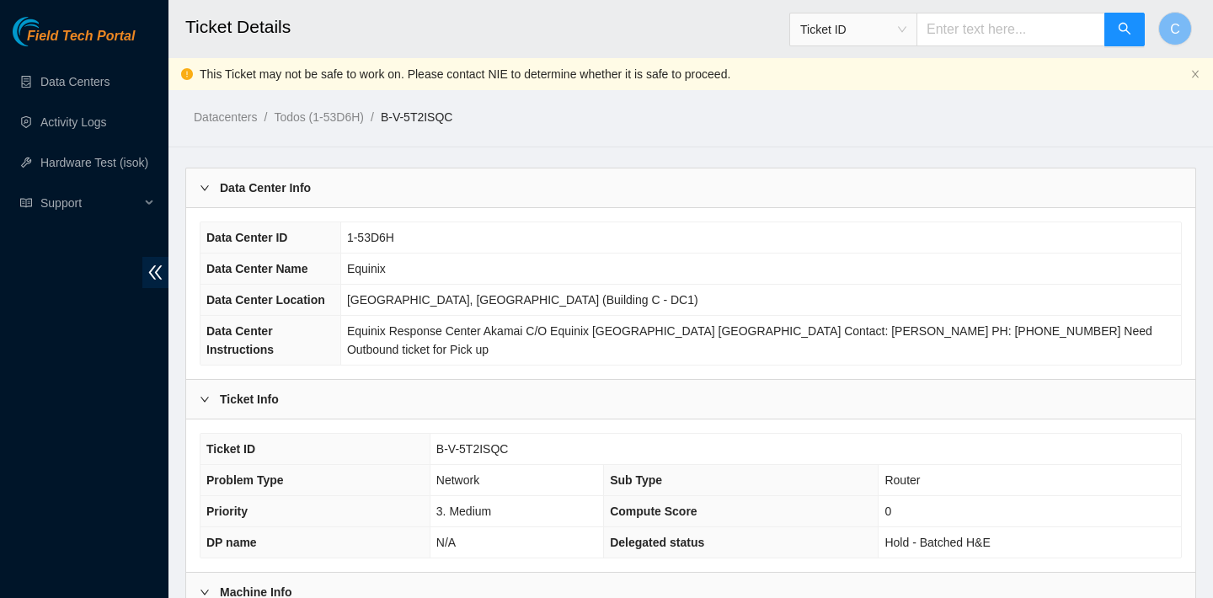
scroll to position [503, 0]
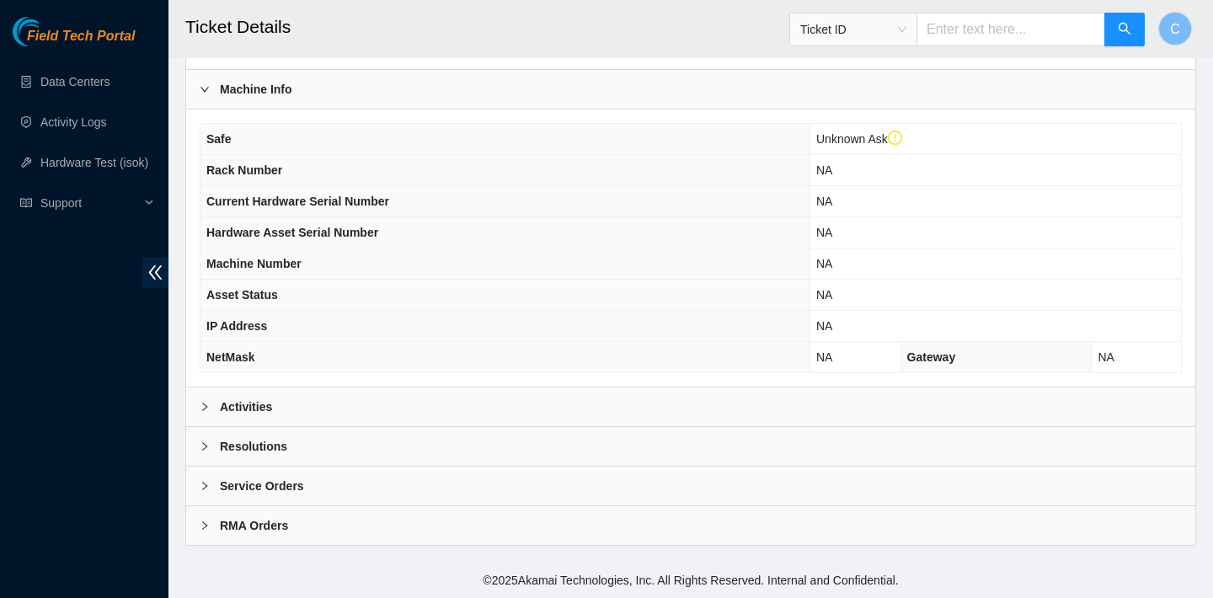
click at [867, 402] on div "Activities" at bounding box center [690, 406] width 1009 height 39
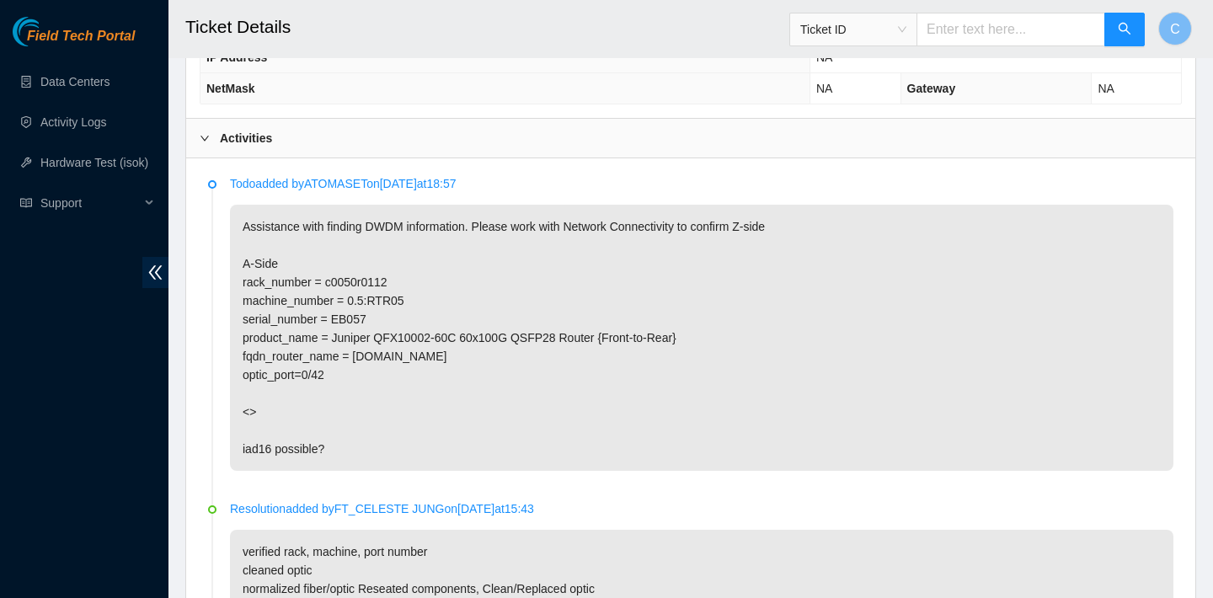
scroll to position [774, 0]
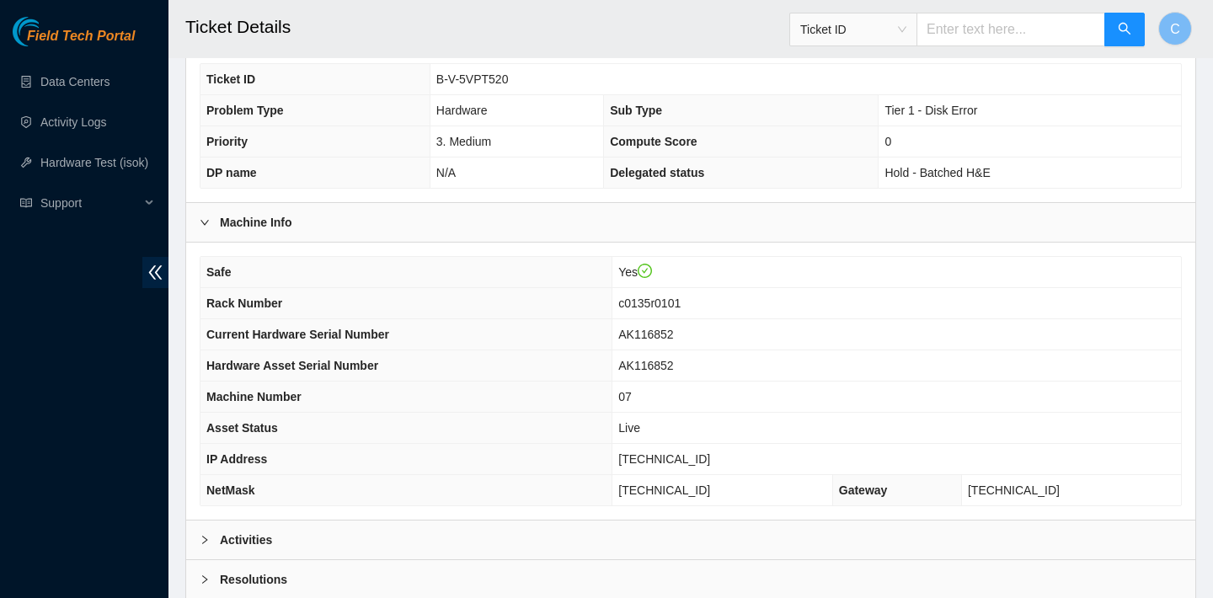
scroll to position [471, 0]
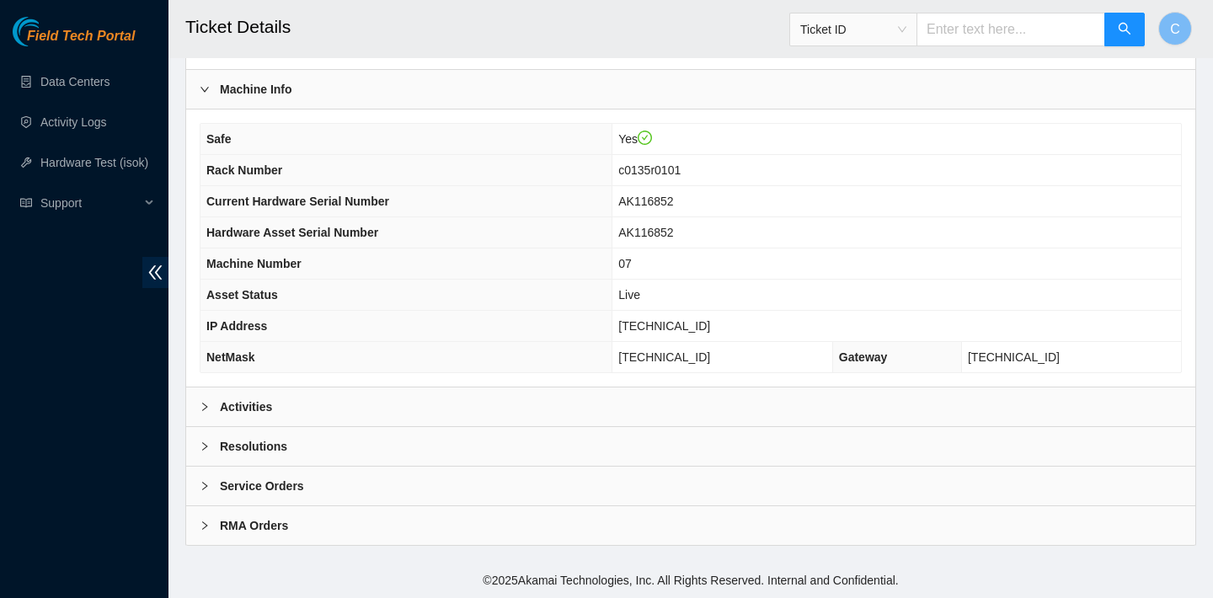
click at [408, 414] on div "Activities" at bounding box center [690, 406] width 1009 height 39
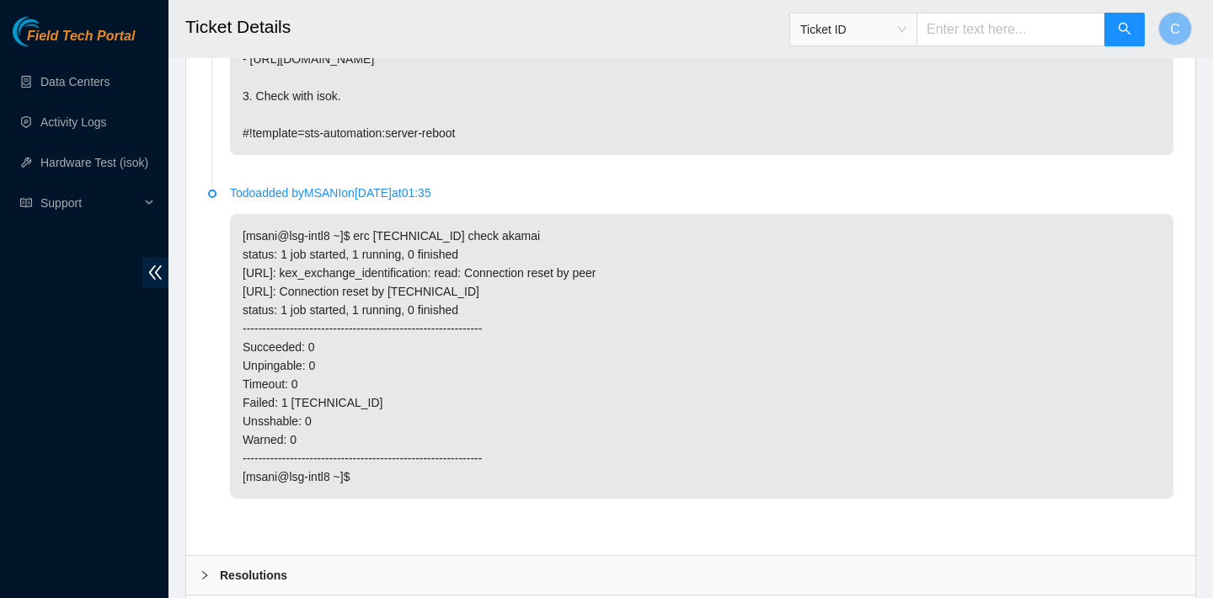
scroll to position [878, 0]
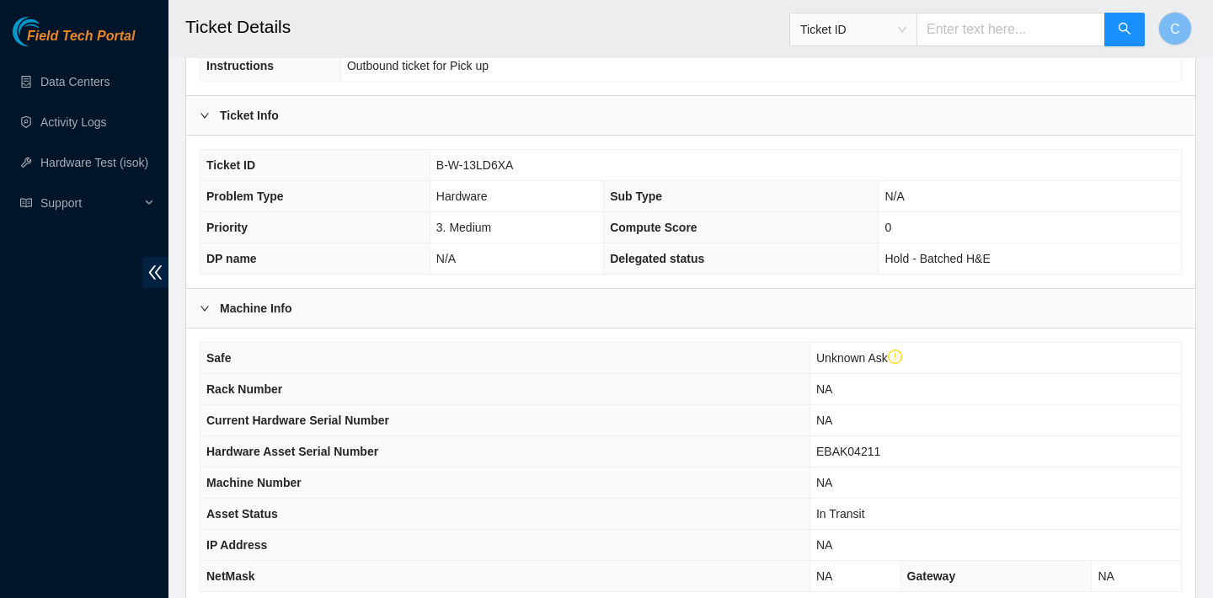
scroll to position [503, 0]
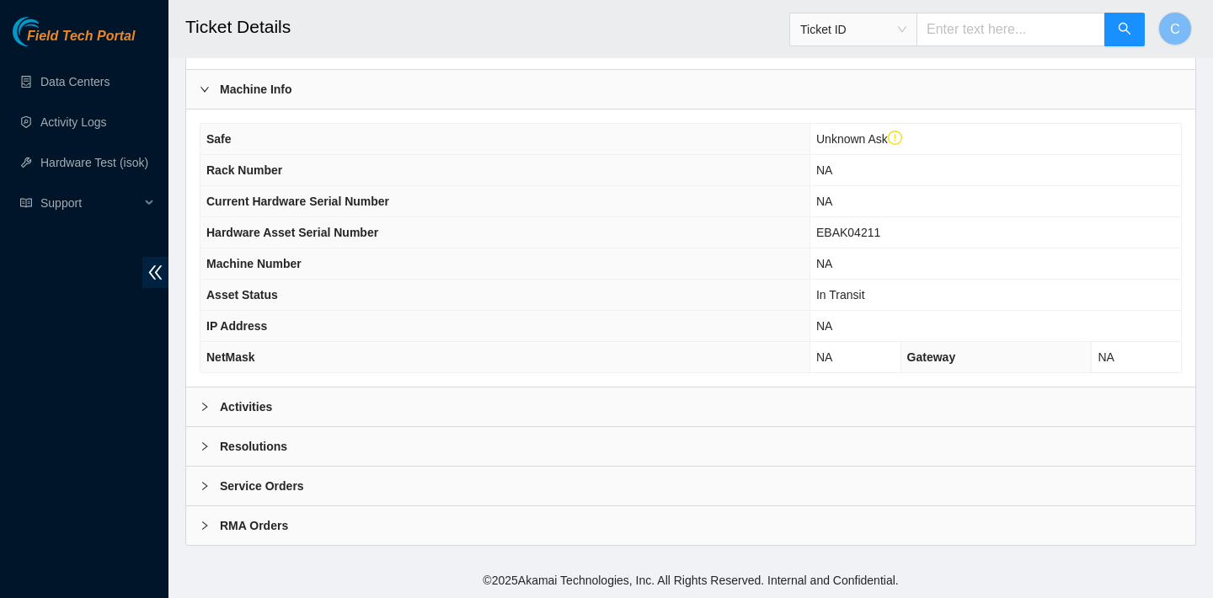
click at [366, 408] on div "Activities" at bounding box center [690, 406] width 1009 height 39
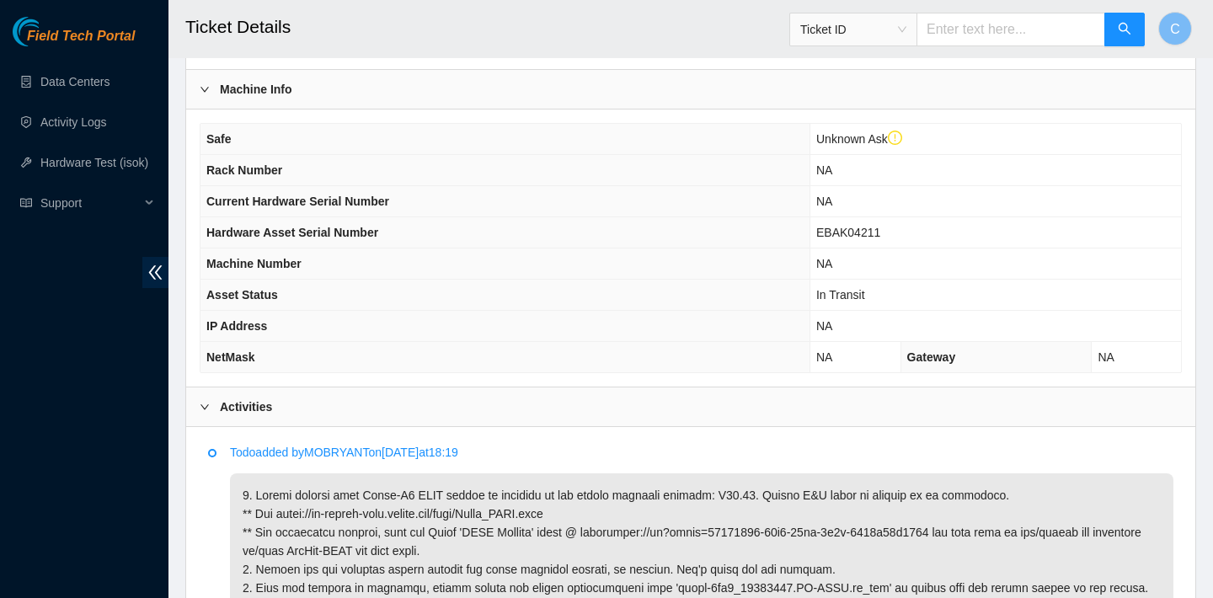
scroll to position [823, 0]
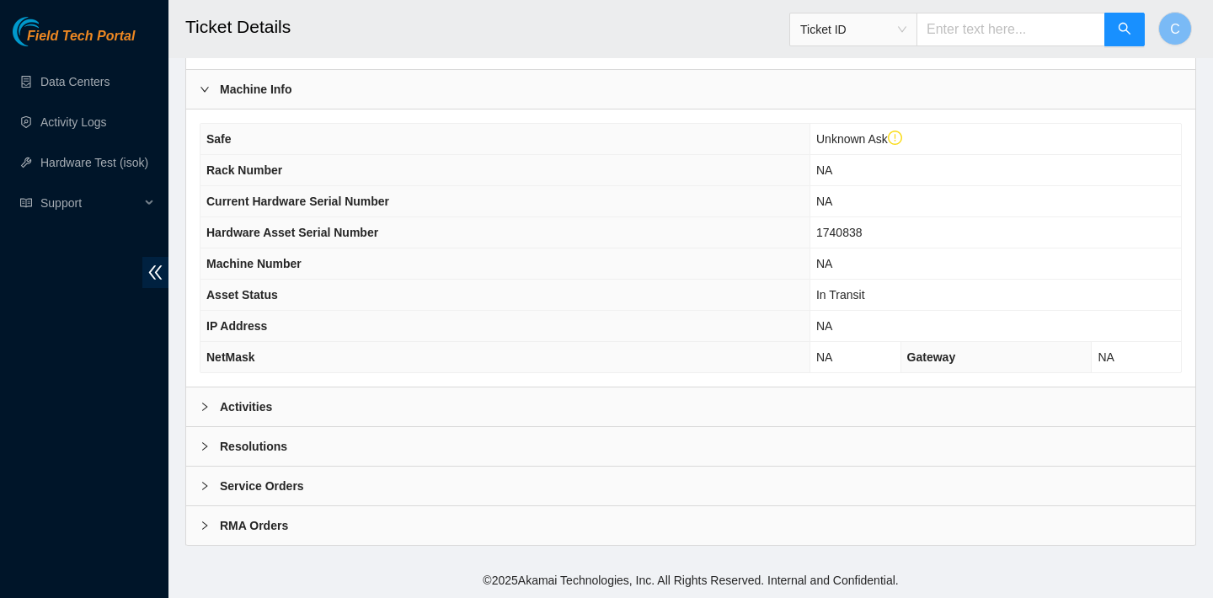
click at [343, 394] on div "Activities" at bounding box center [690, 406] width 1009 height 39
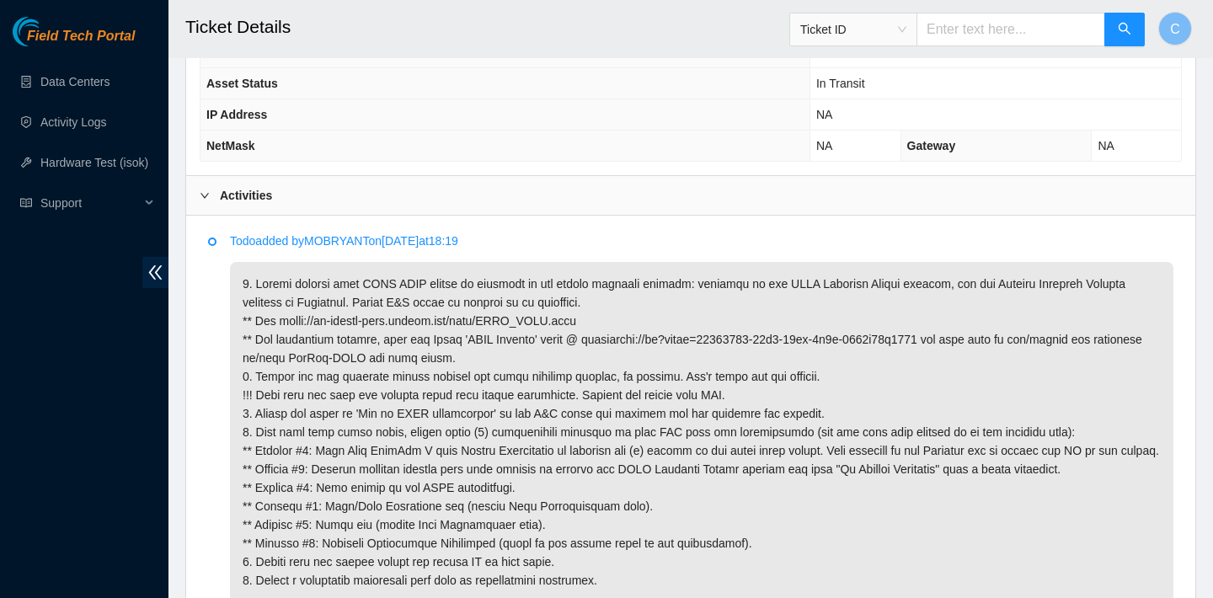
scroll to position [932, 0]
